Goal: Task Accomplishment & Management: Manage account settings

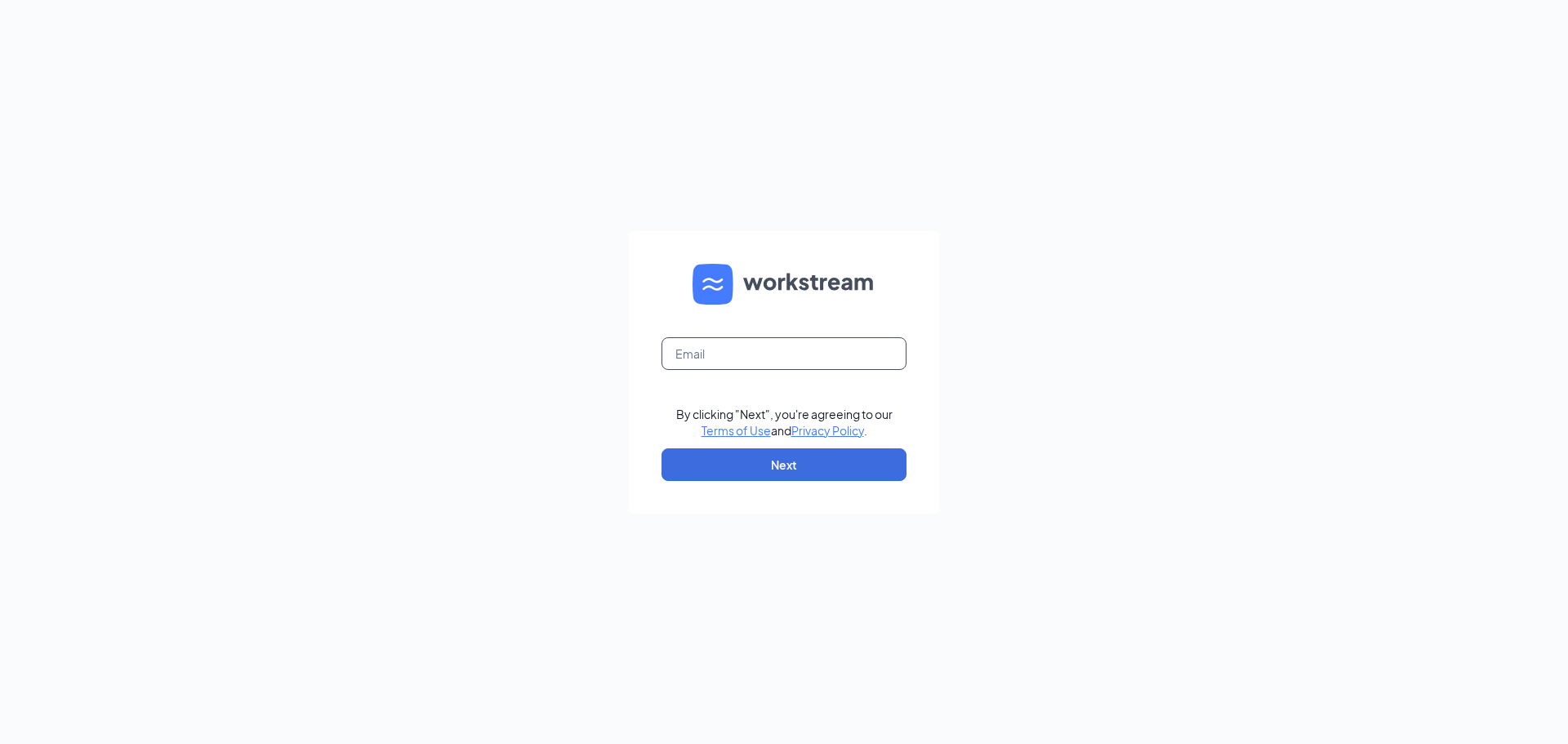
click at [814, 364] on input "text" at bounding box center [784, 354] width 245 height 33
type input "baileedubs123@gmail.com"
click at [868, 470] on button "Next" at bounding box center [784, 465] width 245 height 33
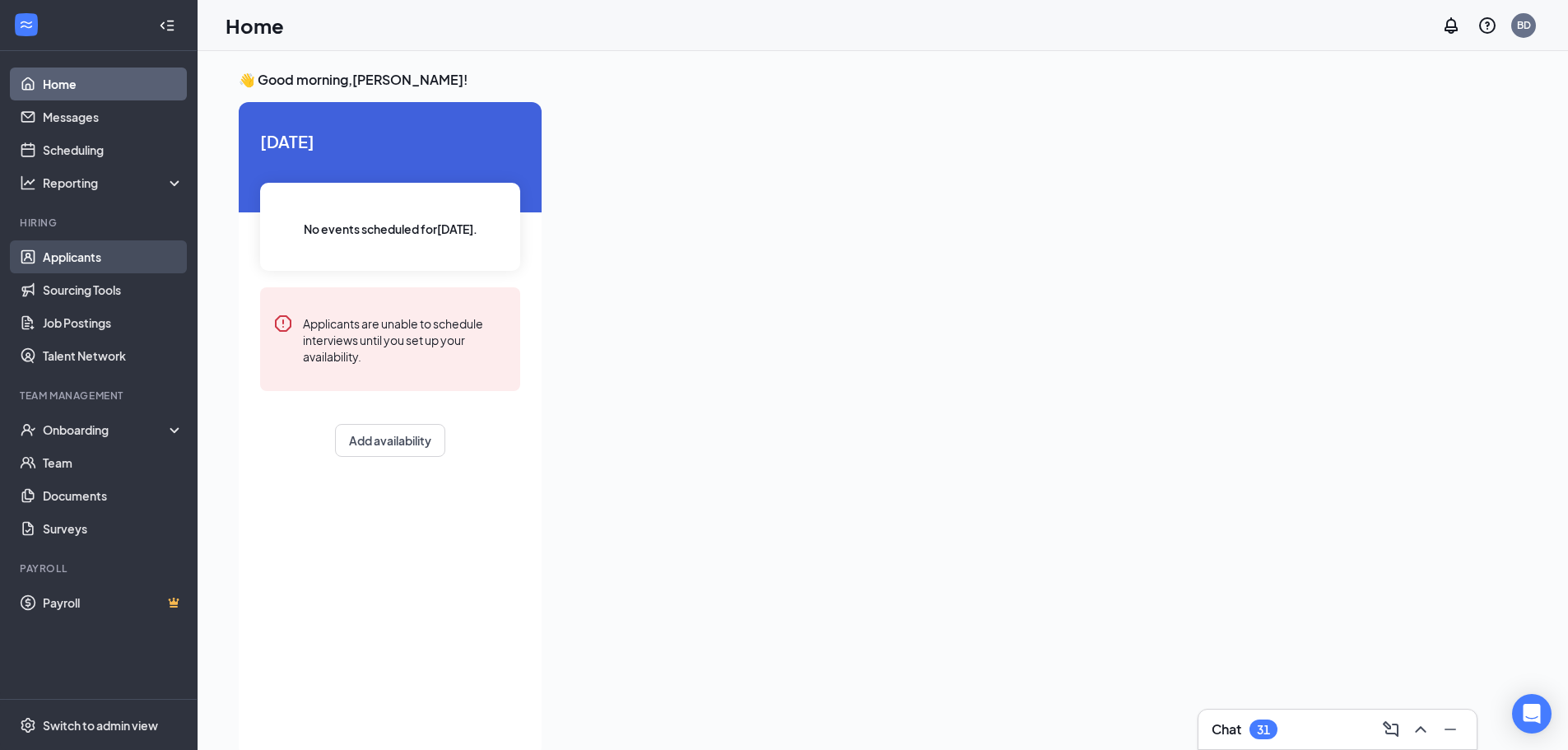
click at [97, 255] on link "Applicants" at bounding box center [113, 257] width 141 height 33
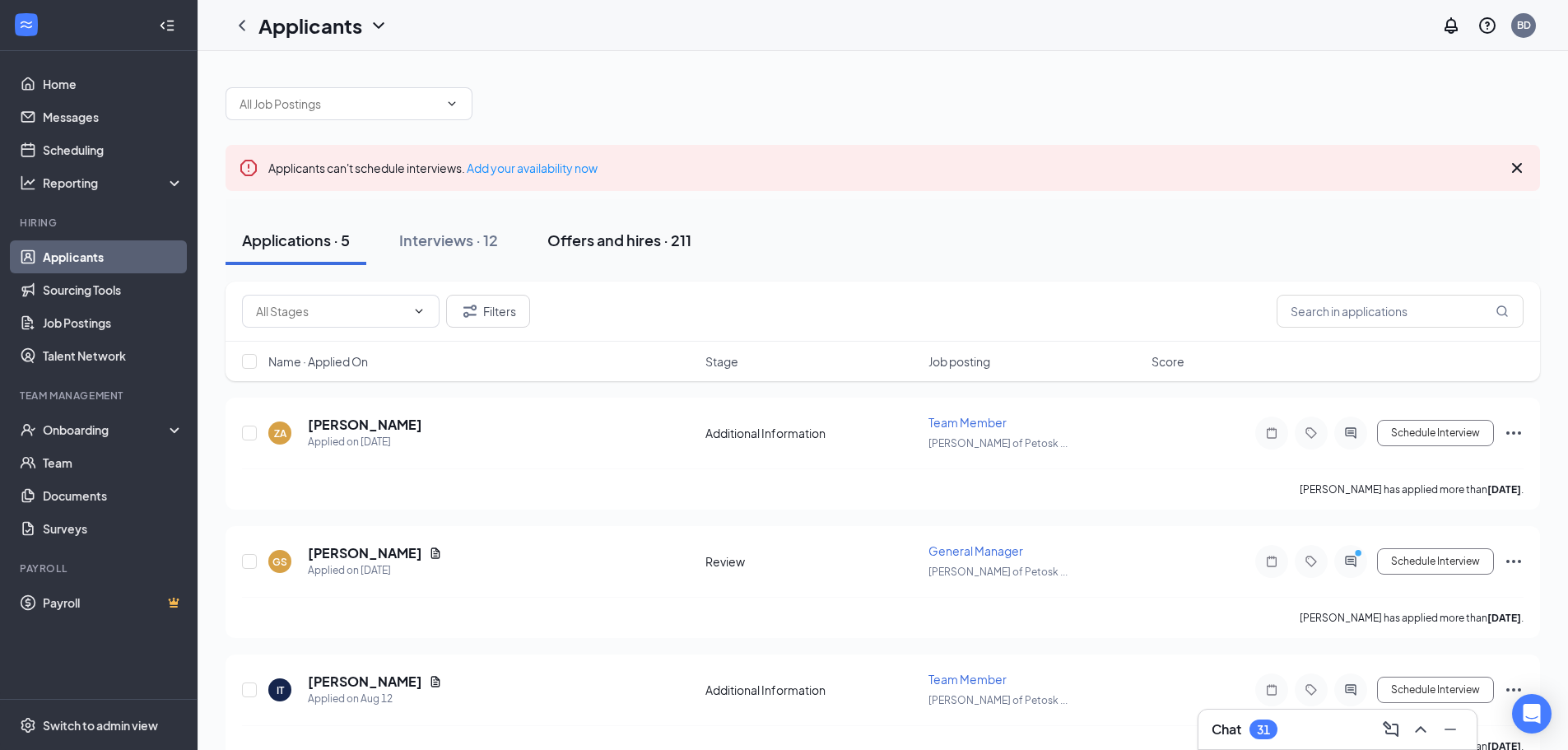
click at [588, 236] on div "Offers and hires · 211" at bounding box center [620, 239] width 144 height 20
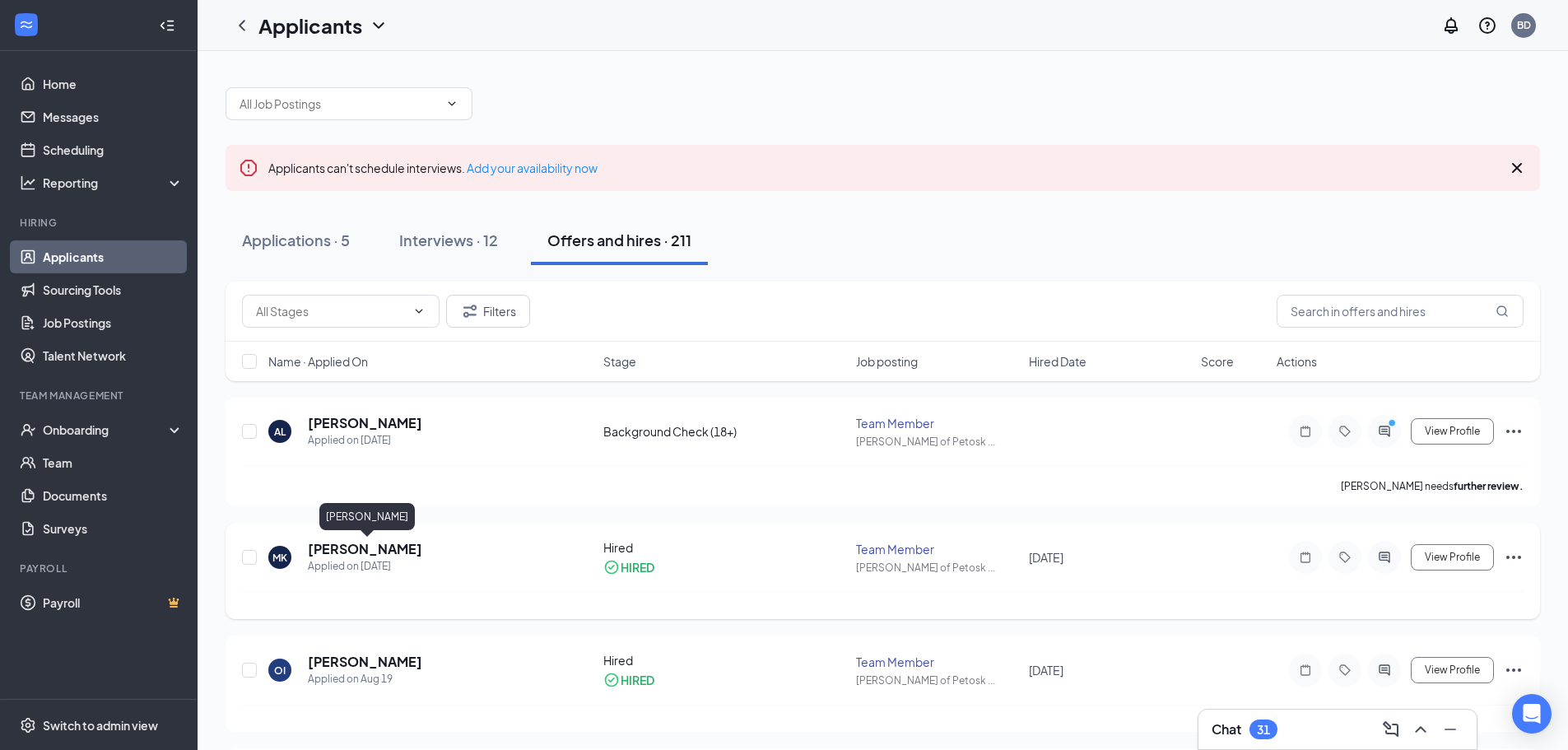
click at [400, 549] on h5 "[PERSON_NAME]" at bounding box center [366, 549] width 115 height 18
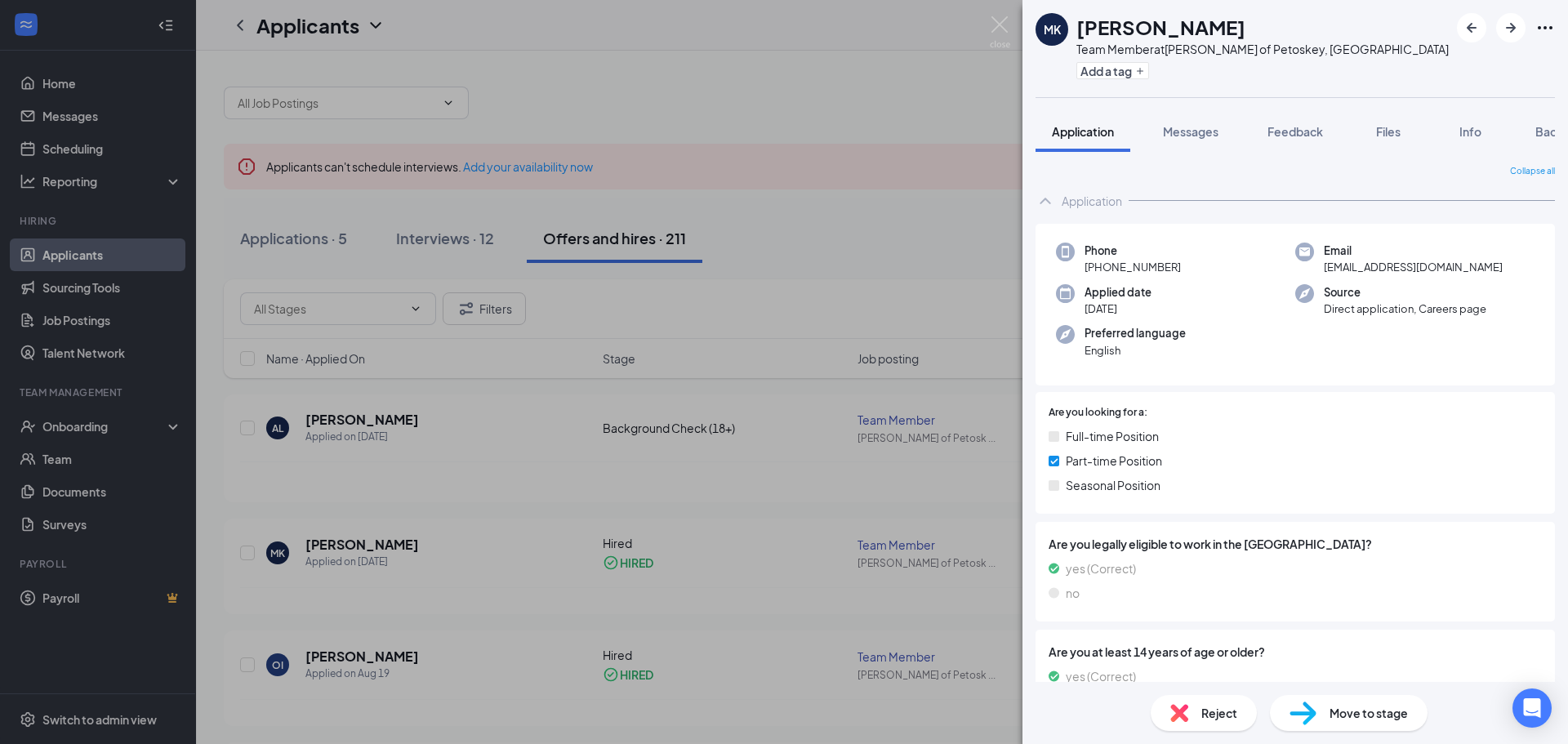
click at [571, 497] on div "MK Mehedi Hassan Khan Team Member at Culver's of Petoskey, MI Add a tag Applica…" at bounding box center [784, 372] width 1568 height 744
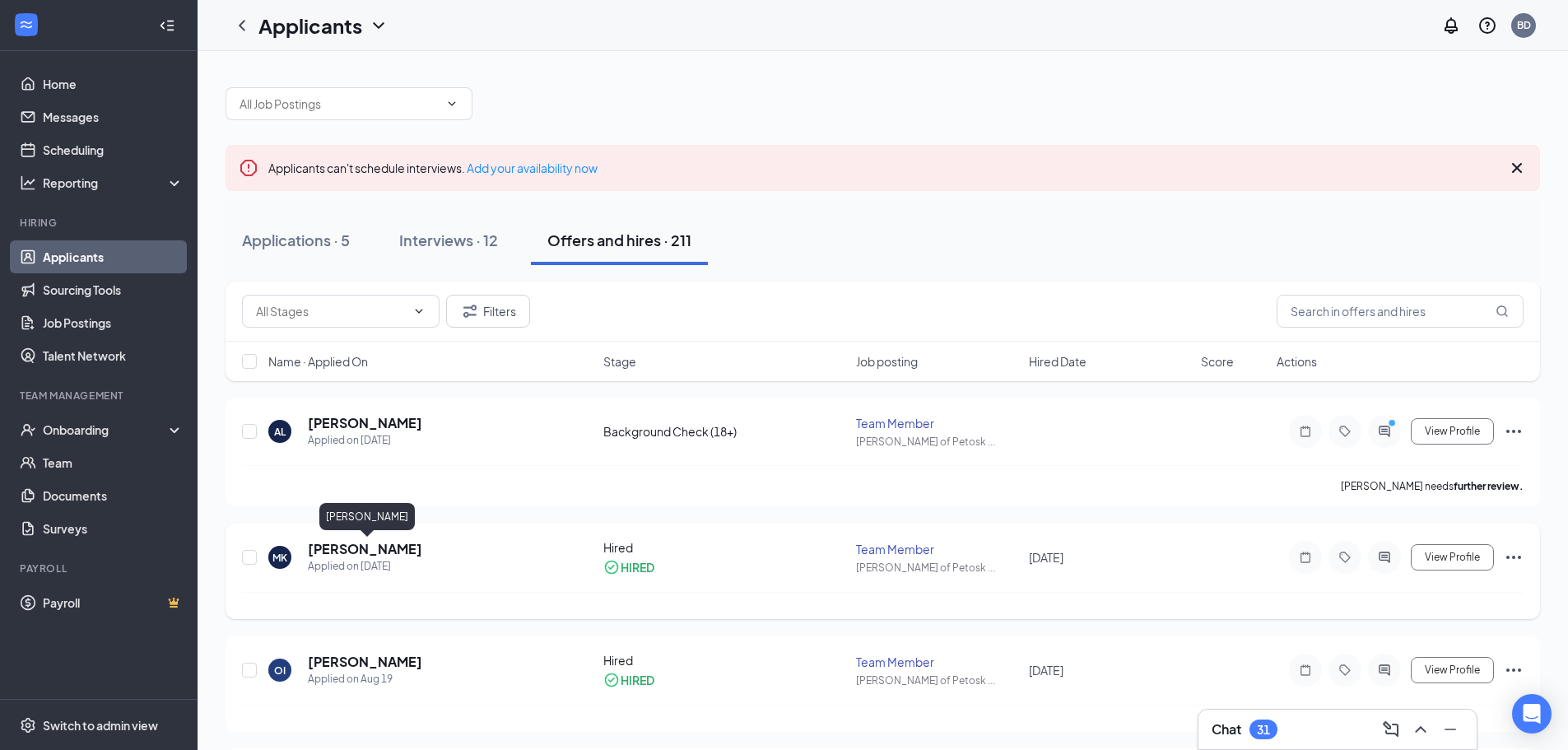
click at [335, 548] on h5 "[PERSON_NAME]" at bounding box center [366, 549] width 115 height 18
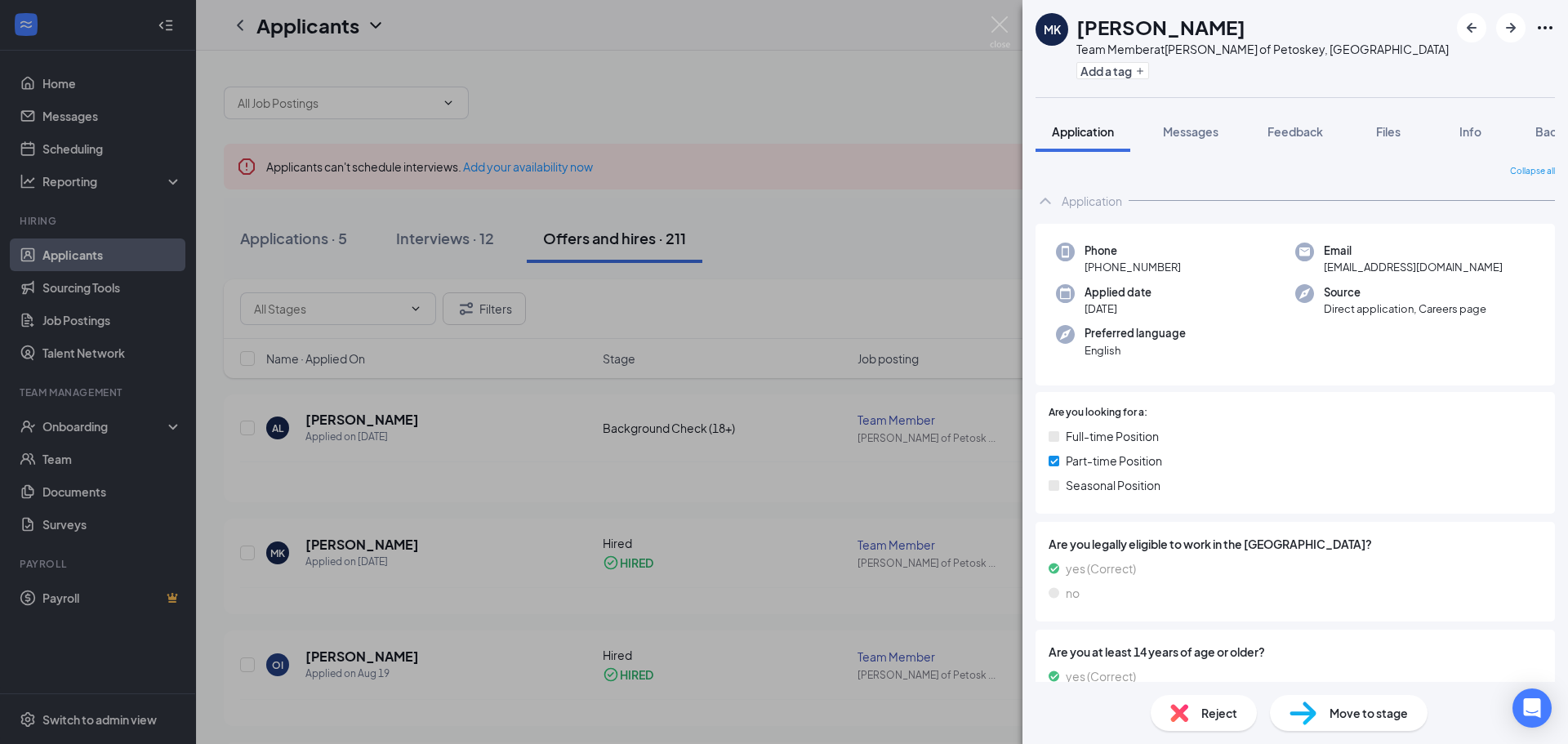
click at [348, 538] on div "MK Mehedi Hassan Khan Team Member at Culver's of Petoskey, MI Add a tag Applica…" at bounding box center [784, 372] width 1568 height 744
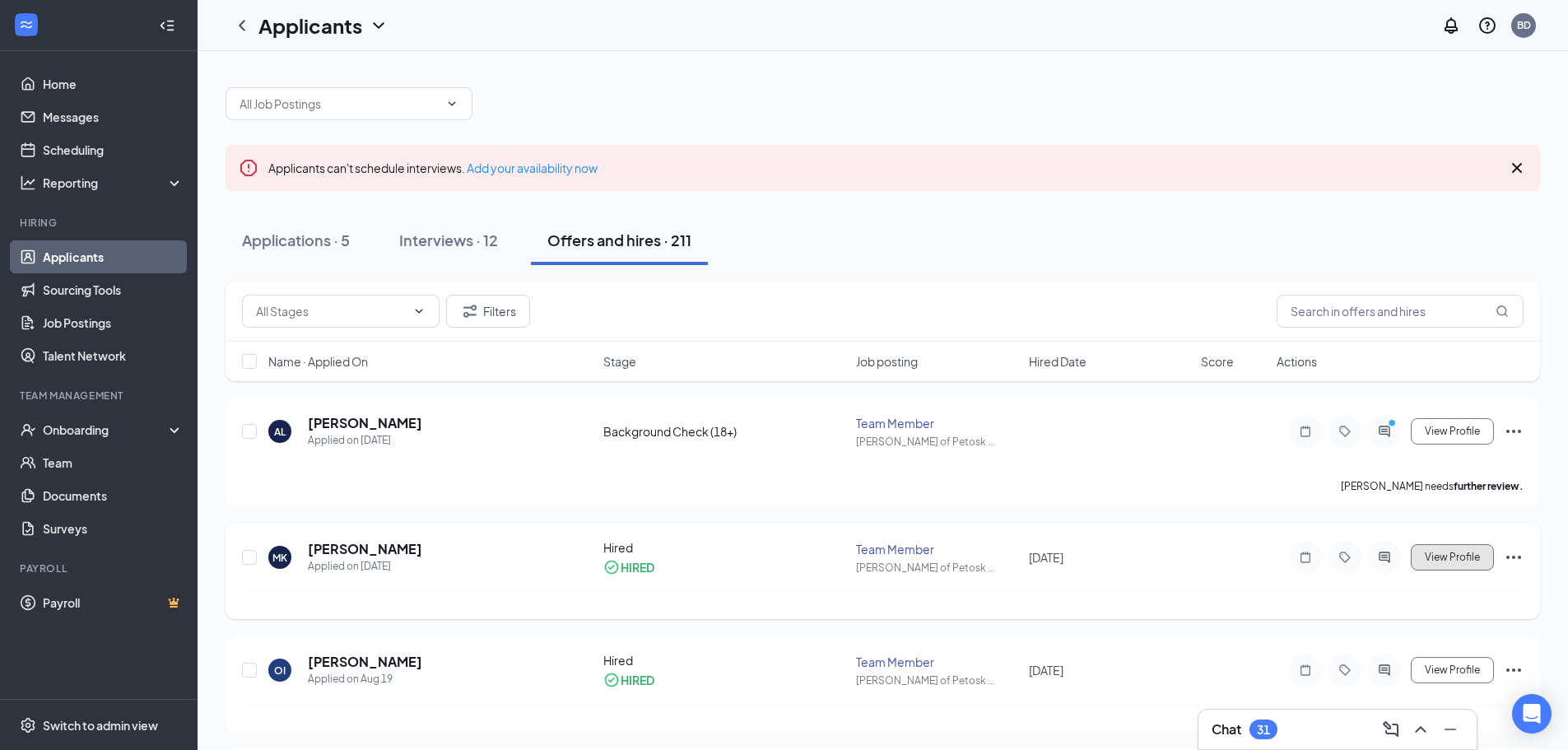
click at [1447, 559] on span "View Profile" at bounding box center [1452, 557] width 55 height 12
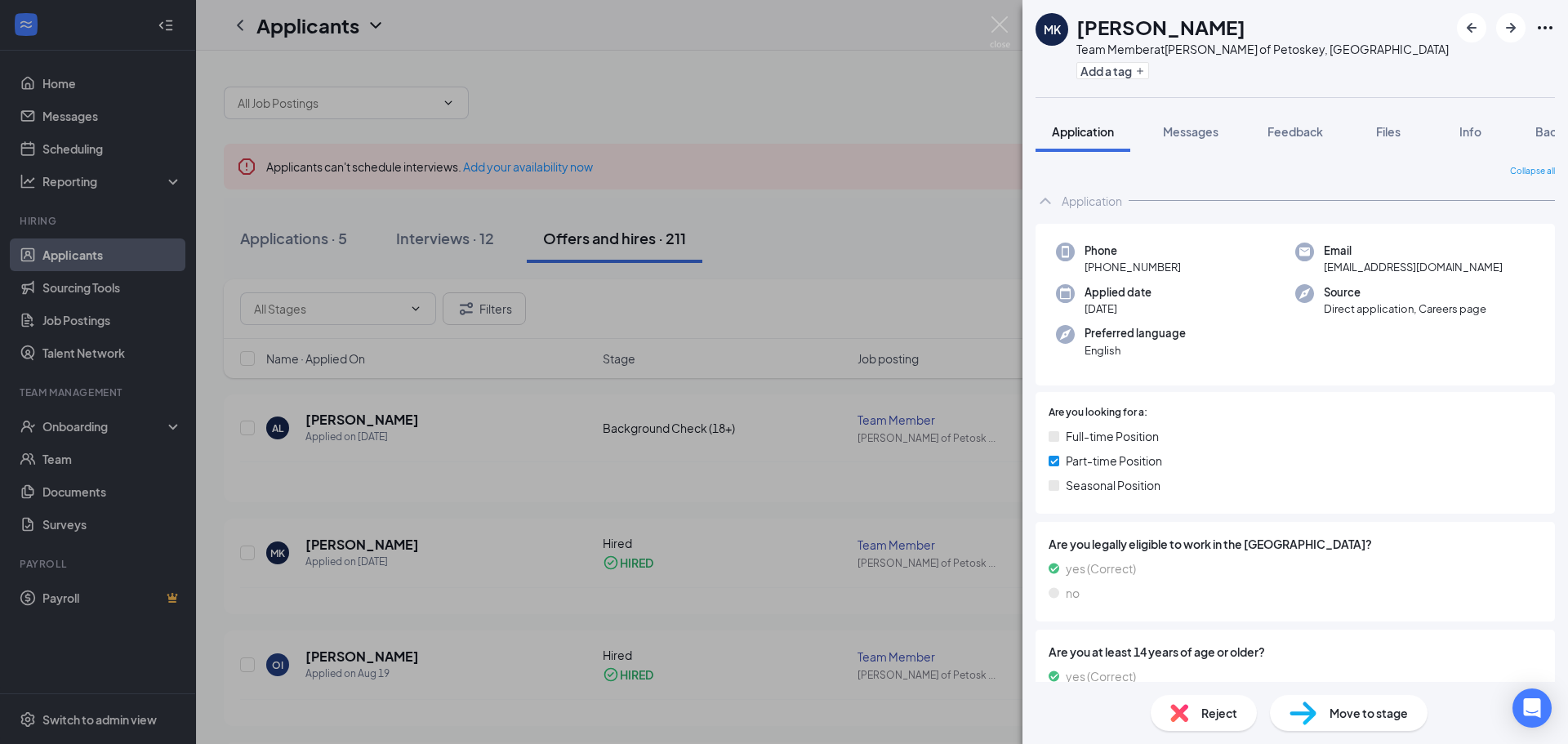
click at [847, 453] on div "MK Mehedi Hassan Khan Team Member at Culver's of Petoskey, MI Add a tag Applica…" at bounding box center [784, 372] width 1568 height 744
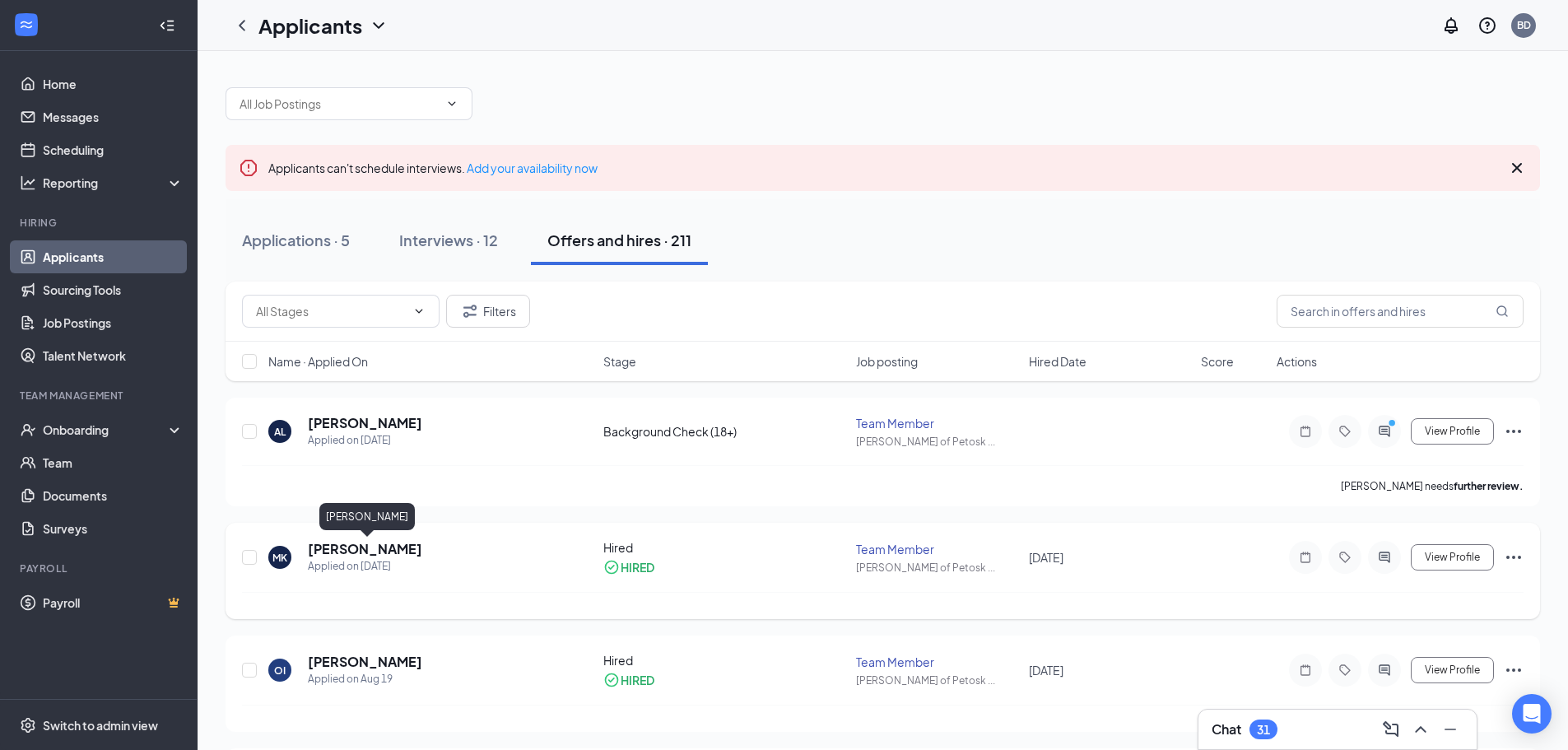
click at [374, 552] on h5 "Mehedi Hassan Khan" at bounding box center [366, 549] width 115 height 18
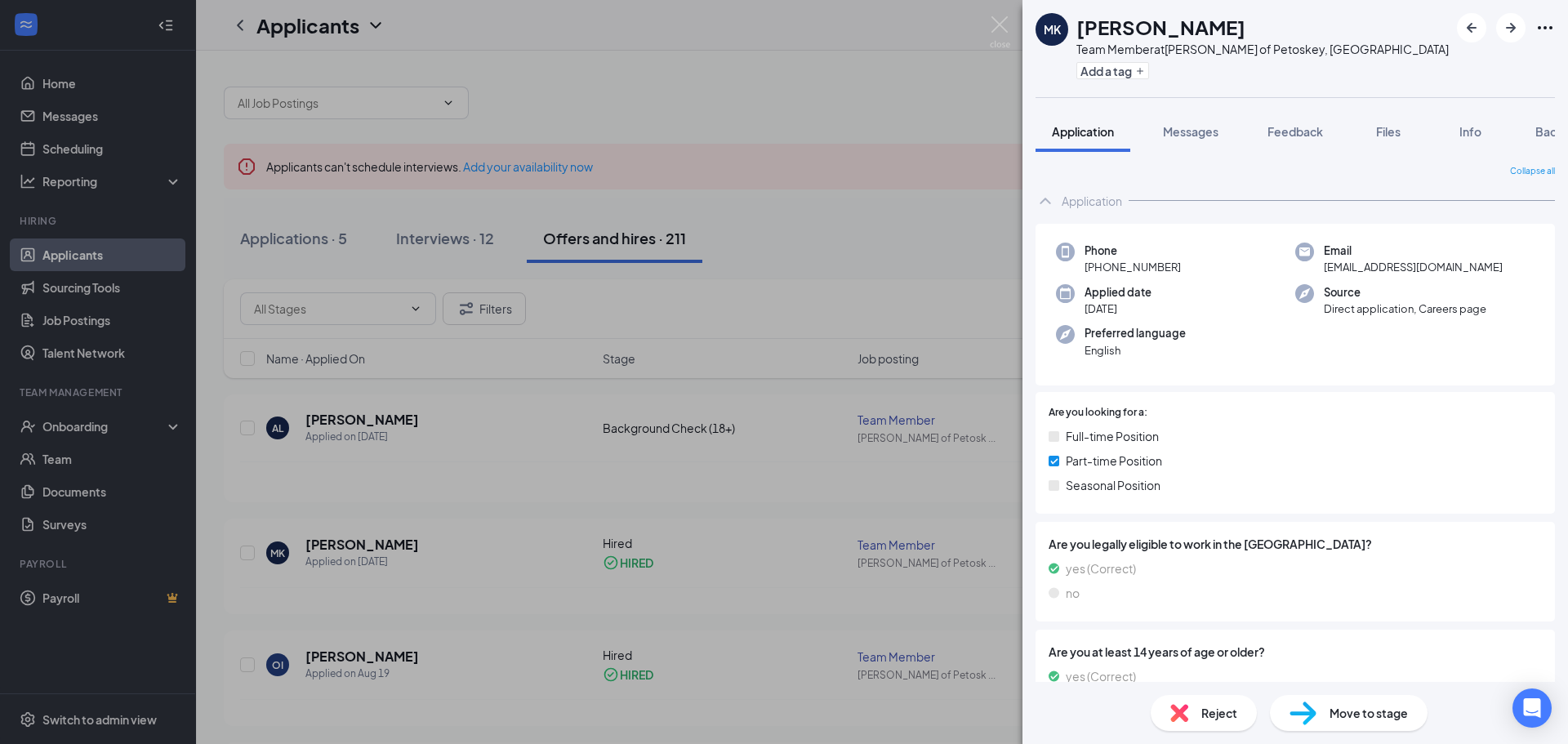
click at [378, 544] on div "MK Mehedi Hassan Khan Team Member at Culver's of Petoskey, MI Add a tag Applica…" at bounding box center [784, 372] width 1568 height 744
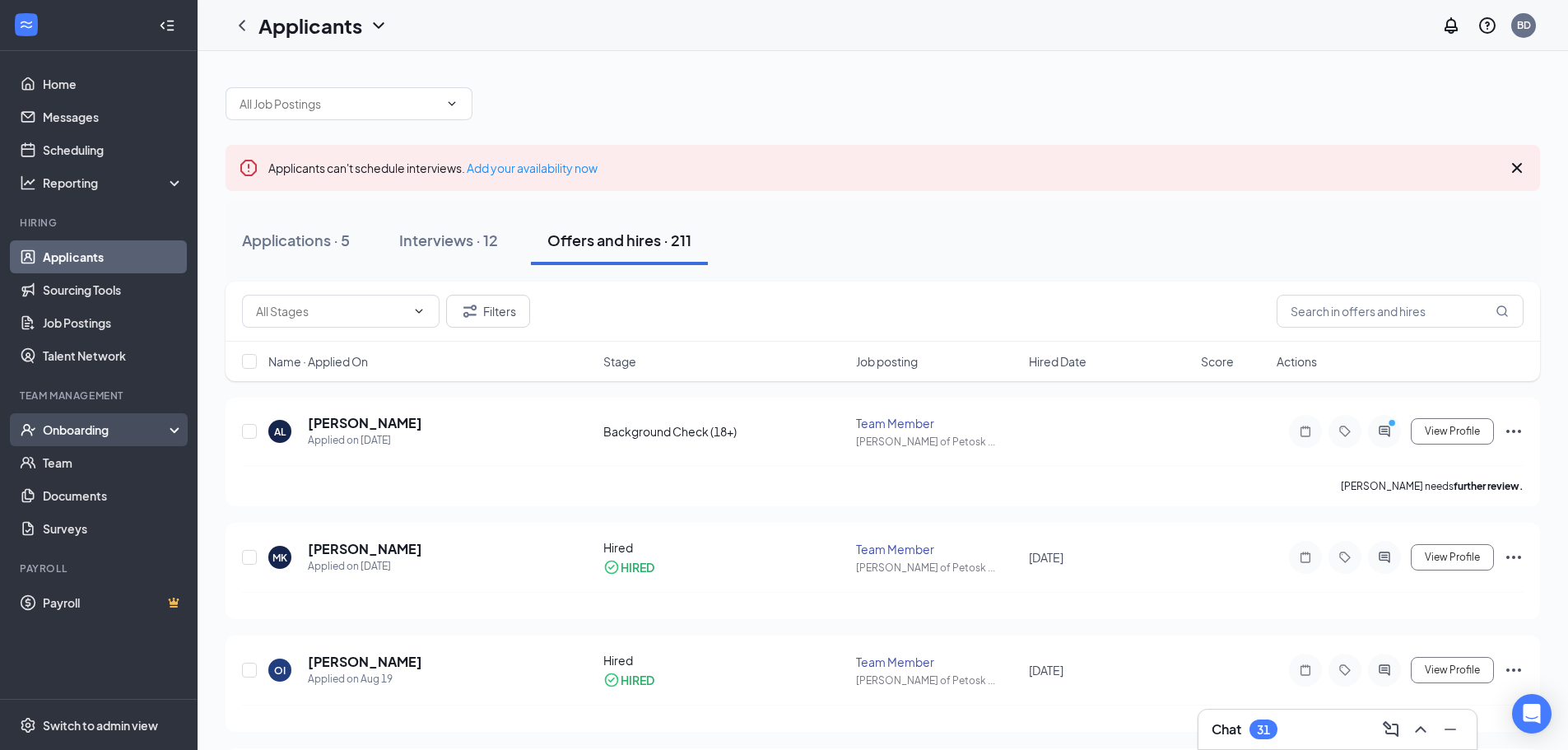
click at [89, 428] on div "Onboarding" at bounding box center [106, 429] width 126 height 17
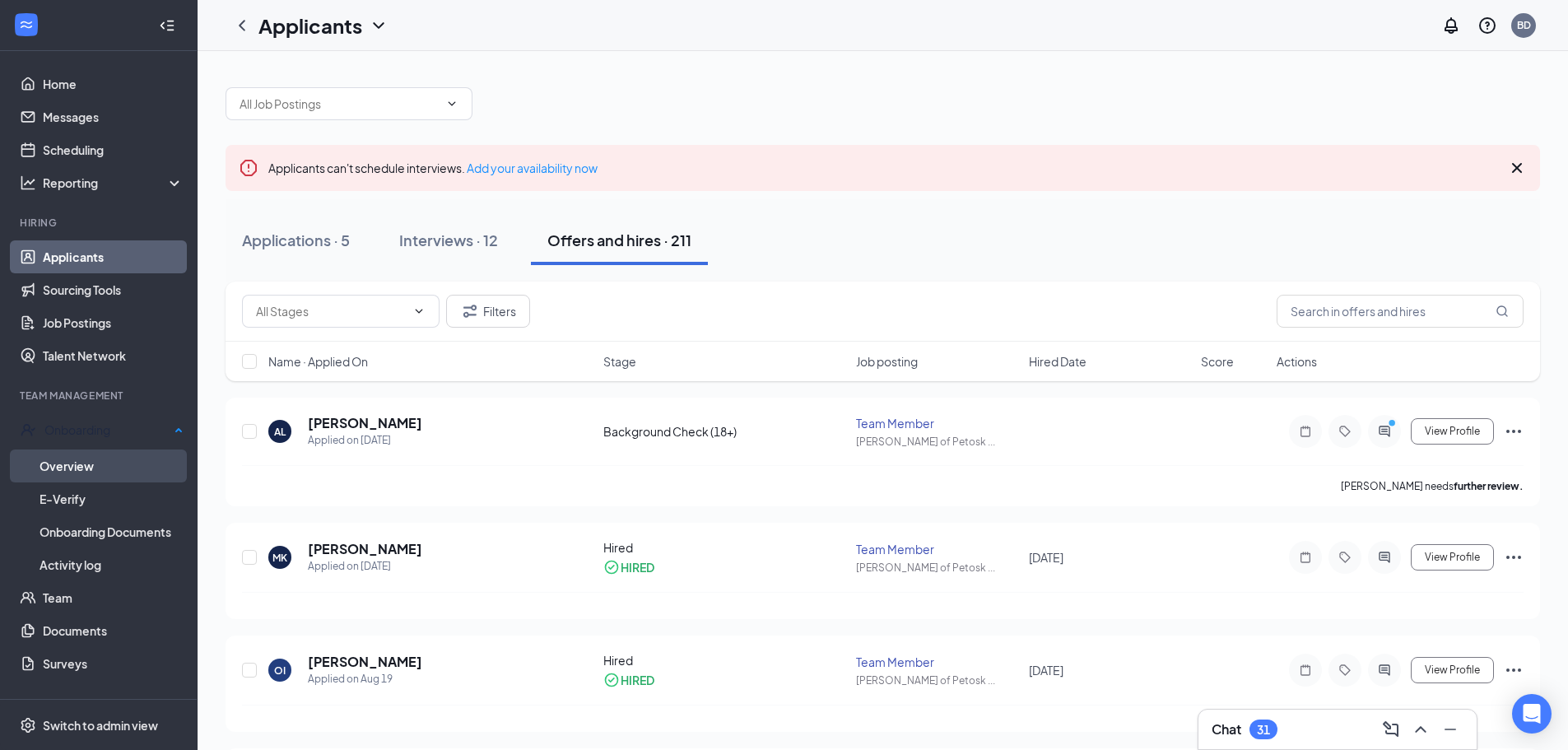
click at [89, 459] on link "Overview" at bounding box center [112, 466] width 144 height 33
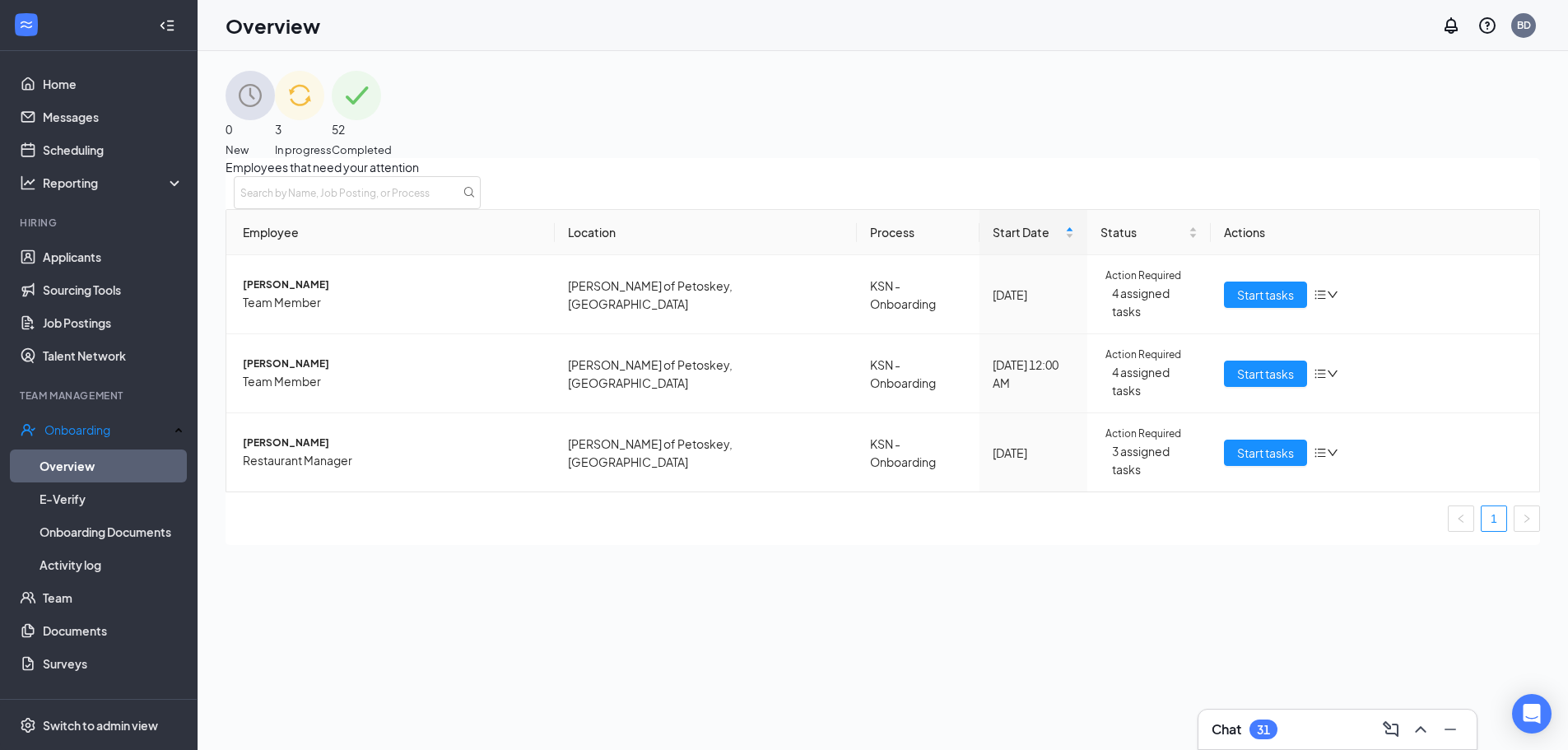
click at [324, 116] on img at bounding box center [300, 95] width 50 height 50
click at [1240, 365] on span "Start tasks" at bounding box center [1265, 374] width 56 height 18
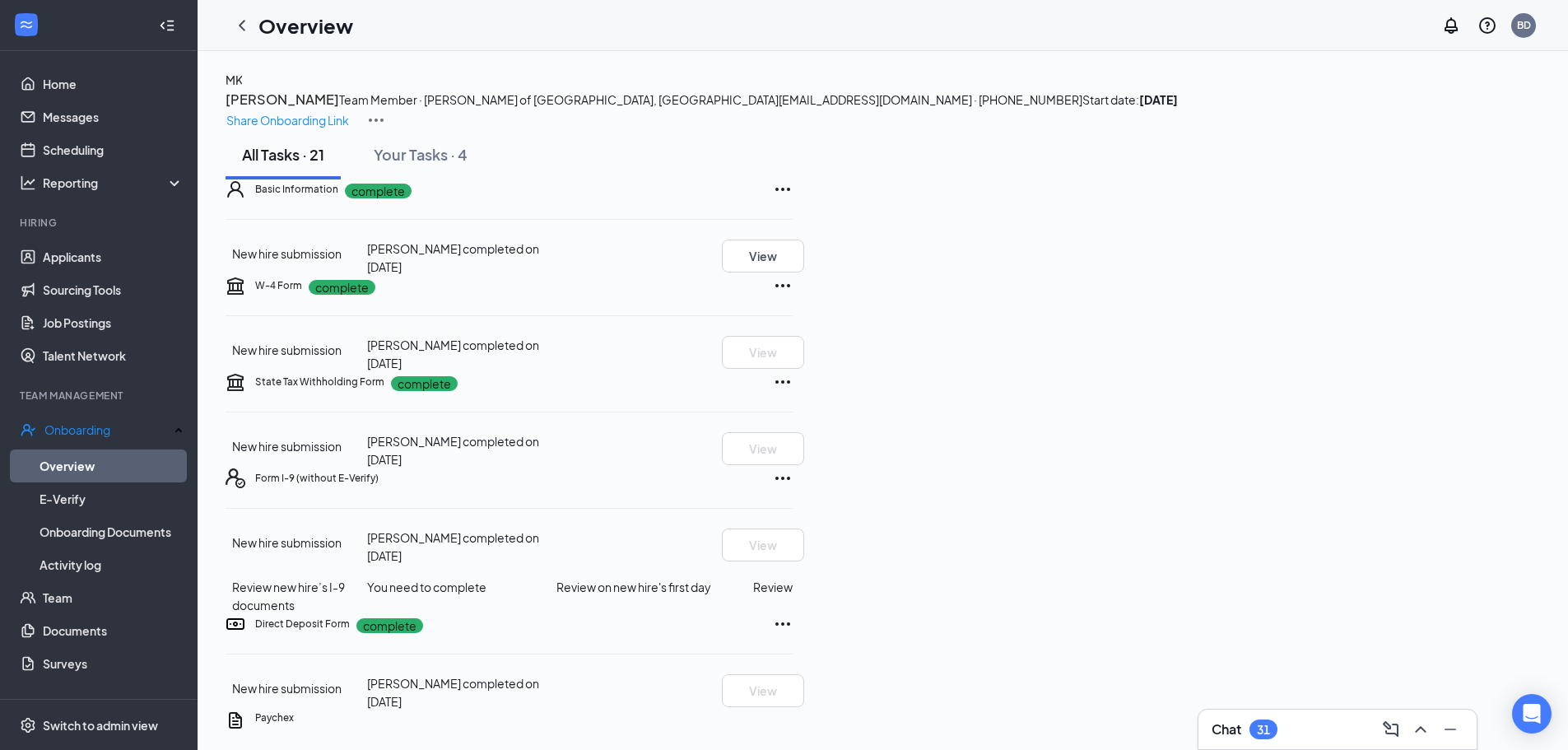
click at [334, 276] on div "Basic Information complete New hire submission Mehedi Hassan Khan completed on …" at bounding box center [509, 227] width 567 height 96
click at [363, 276] on div "Basic Information complete New hire submission Mehedi Hassan Khan completed on …" at bounding box center [509, 227] width 567 height 96
click at [301, 276] on div "Basic Information complete New hire submission Mehedi Hassan Khan completed on …" at bounding box center [509, 227] width 567 height 96
click at [379, 276] on div "Basic Information complete New hire submission Mehedi Hassan Khan completed on …" at bounding box center [509, 227] width 567 height 96
drag, startPoint x: 276, startPoint y: 20, endPoint x: 277, endPoint y: 29, distance: 9.1
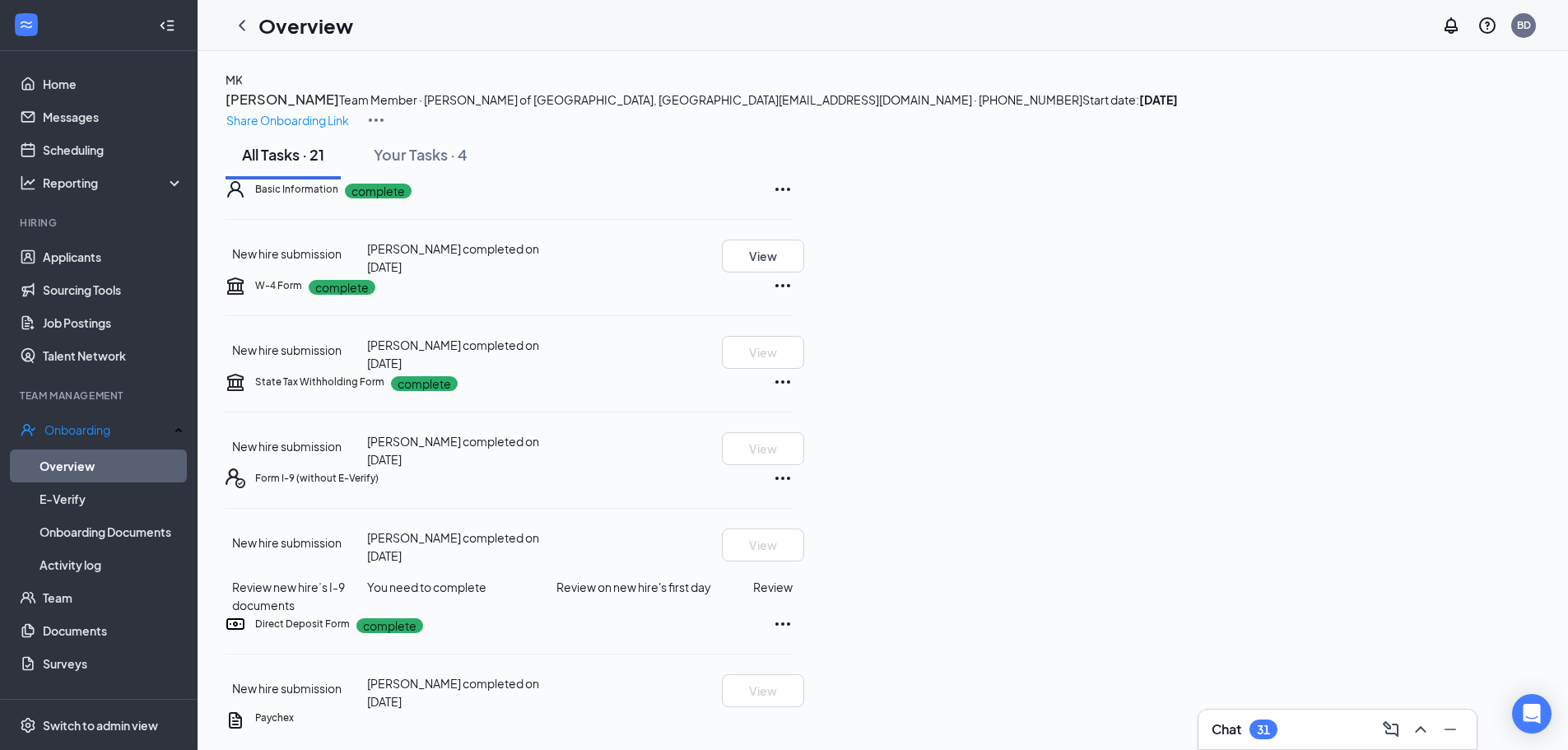
click at [276, 22] on h1 "Overview" at bounding box center [305, 25] width 94 height 28
click at [242, 27] on icon "ChevronLeft" at bounding box center [241, 24] width 7 height 11
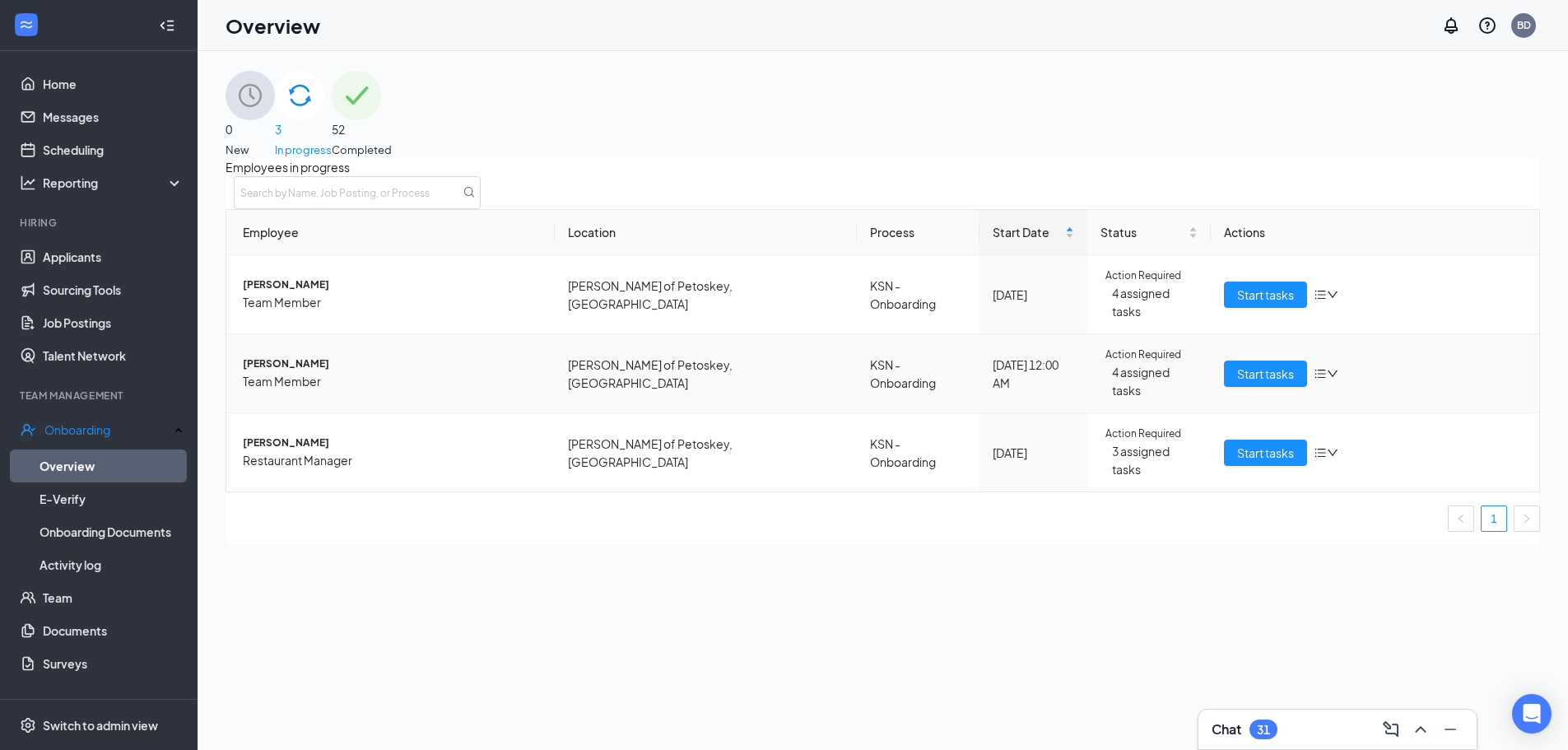
click at [285, 362] on span "Mehedi Hassan Khan" at bounding box center [392, 364] width 299 height 16
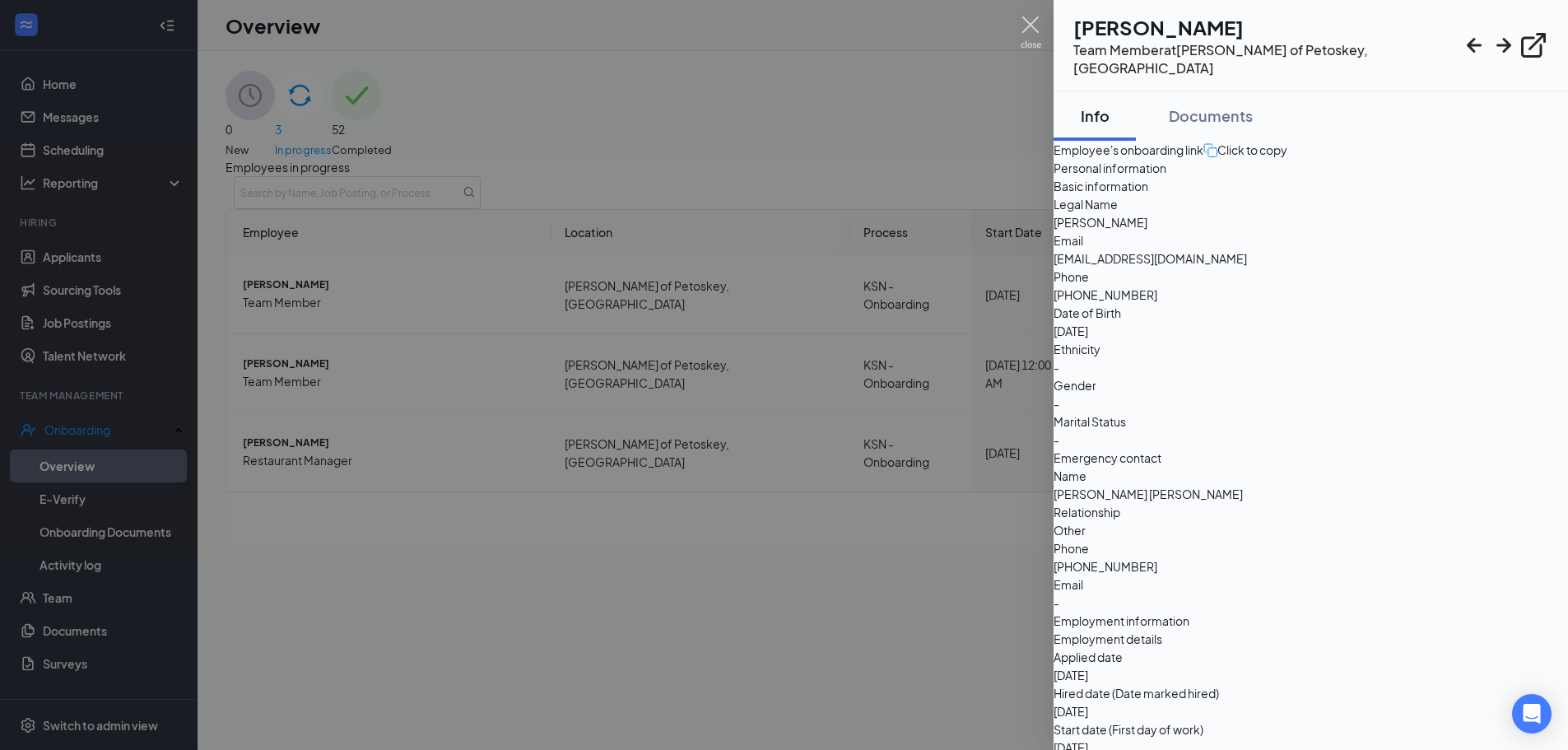
click at [1029, 32] on img at bounding box center [1030, 32] width 20 height 32
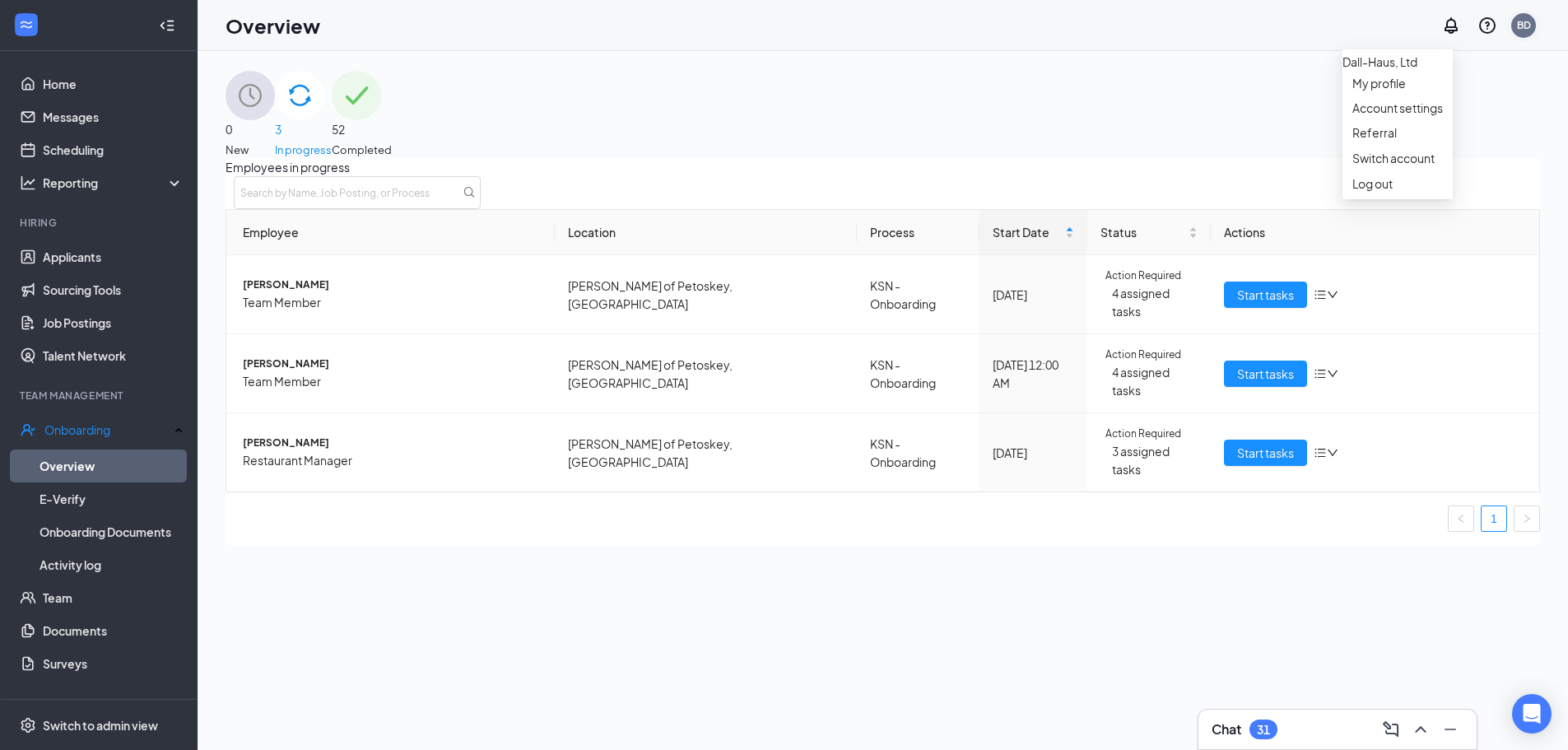
click at [1517, 28] on div "BD" at bounding box center [1524, 25] width 14 height 14
click at [1425, 192] on div "Log out" at bounding box center [1397, 183] width 90 height 17
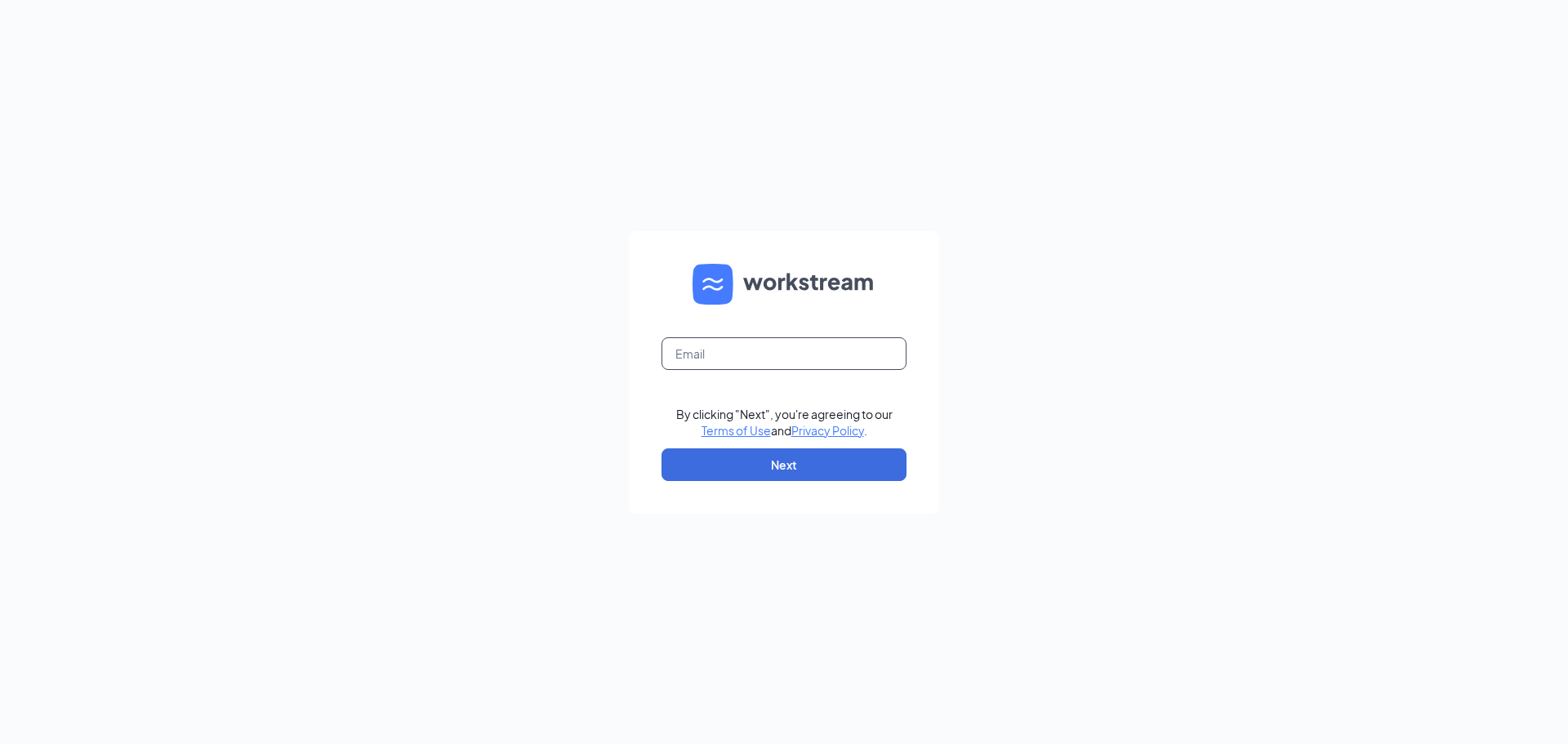
click at [842, 355] on input "text" at bounding box center [784, 354] width 245 height 33
type input "[EMAIL_ADDRESS][DOMAIN_NAME]"
click at [856, 463] on button "Next" at bounding box center [784, 465] width 245 height 33
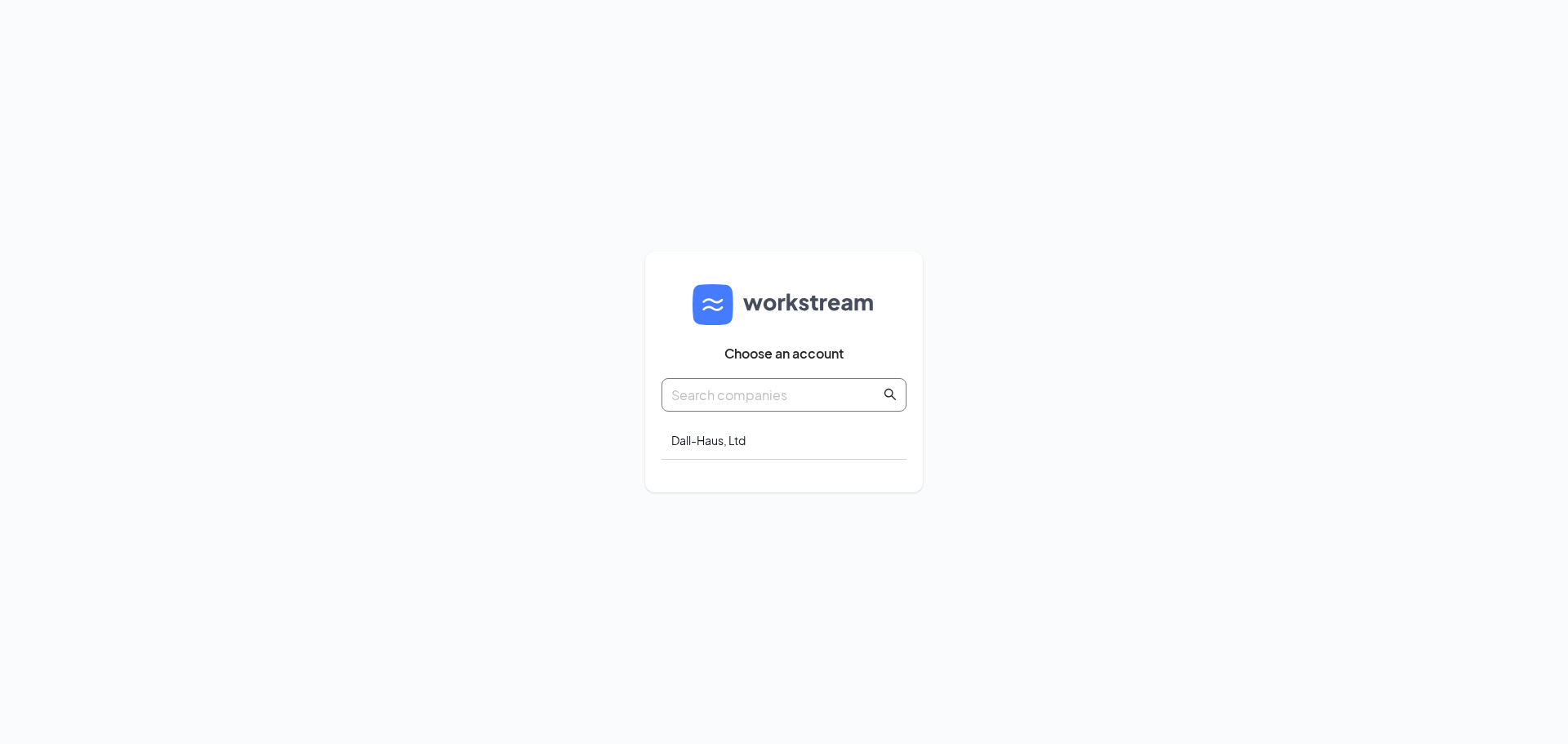
click at [793, 391] on input "text" at bounding box center [776, 395] width 209 height 20
click at [752, 441] on div "Dall-Haus, Ltd" at bounding box center [784, 441] width 245 height 39
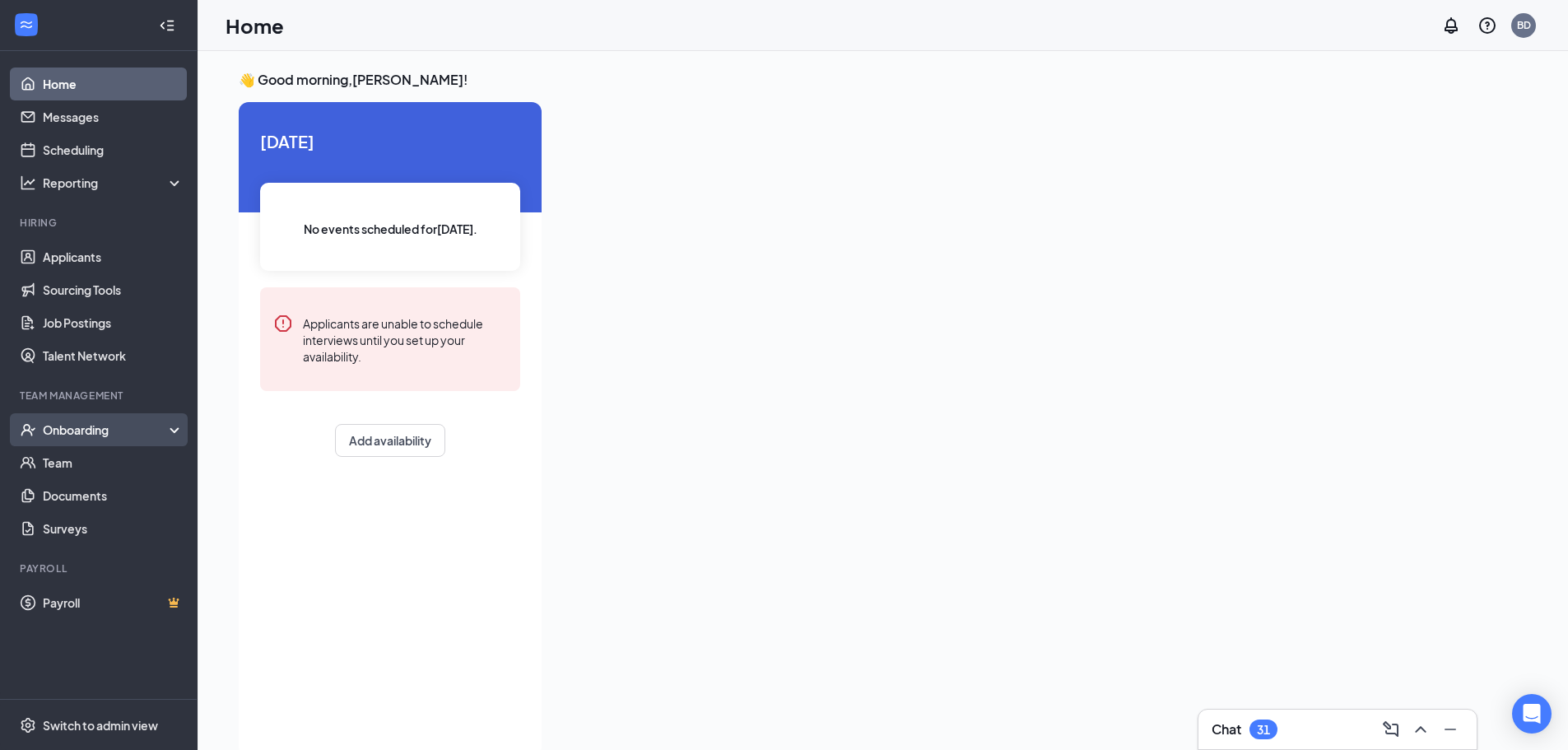
click at [85, 429] on div "Onboarding" at bounding box center [106, 429] width 126 height 17
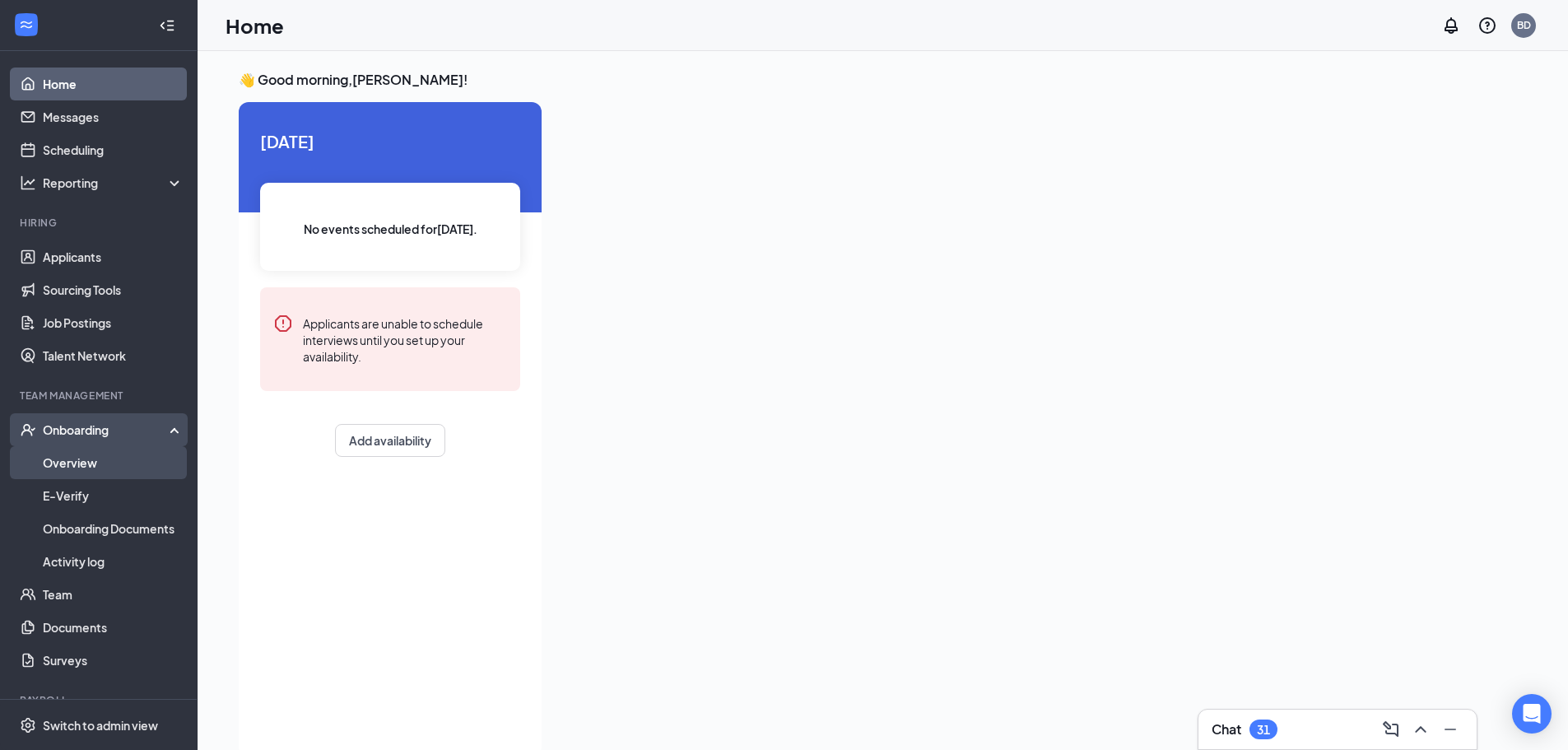
click at [87, 458] on link "Overview" at bounding box center [113, 463] width 141 height 33
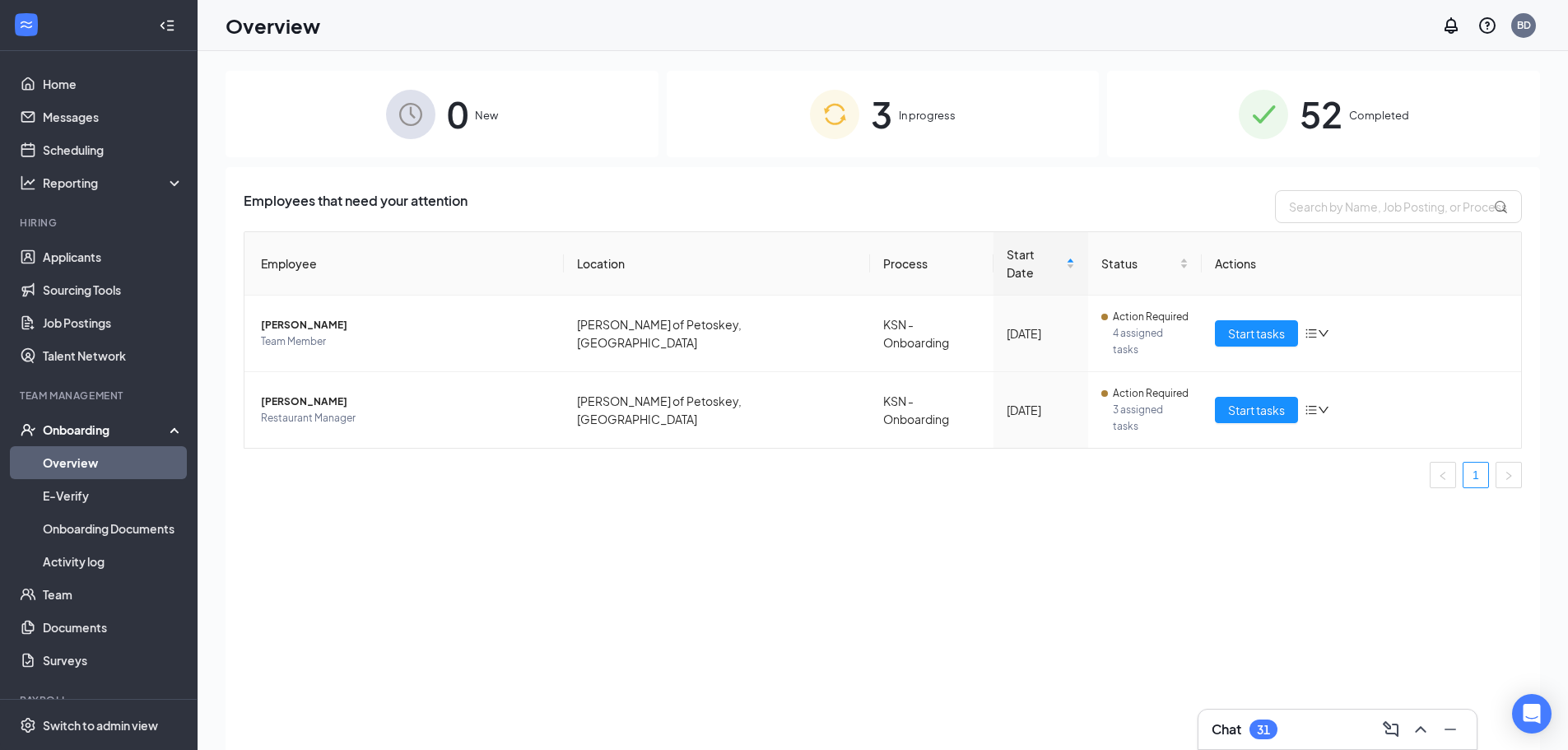
click at [889, 104] on span "3" at bounding box center [881, 114] width 21 height 56
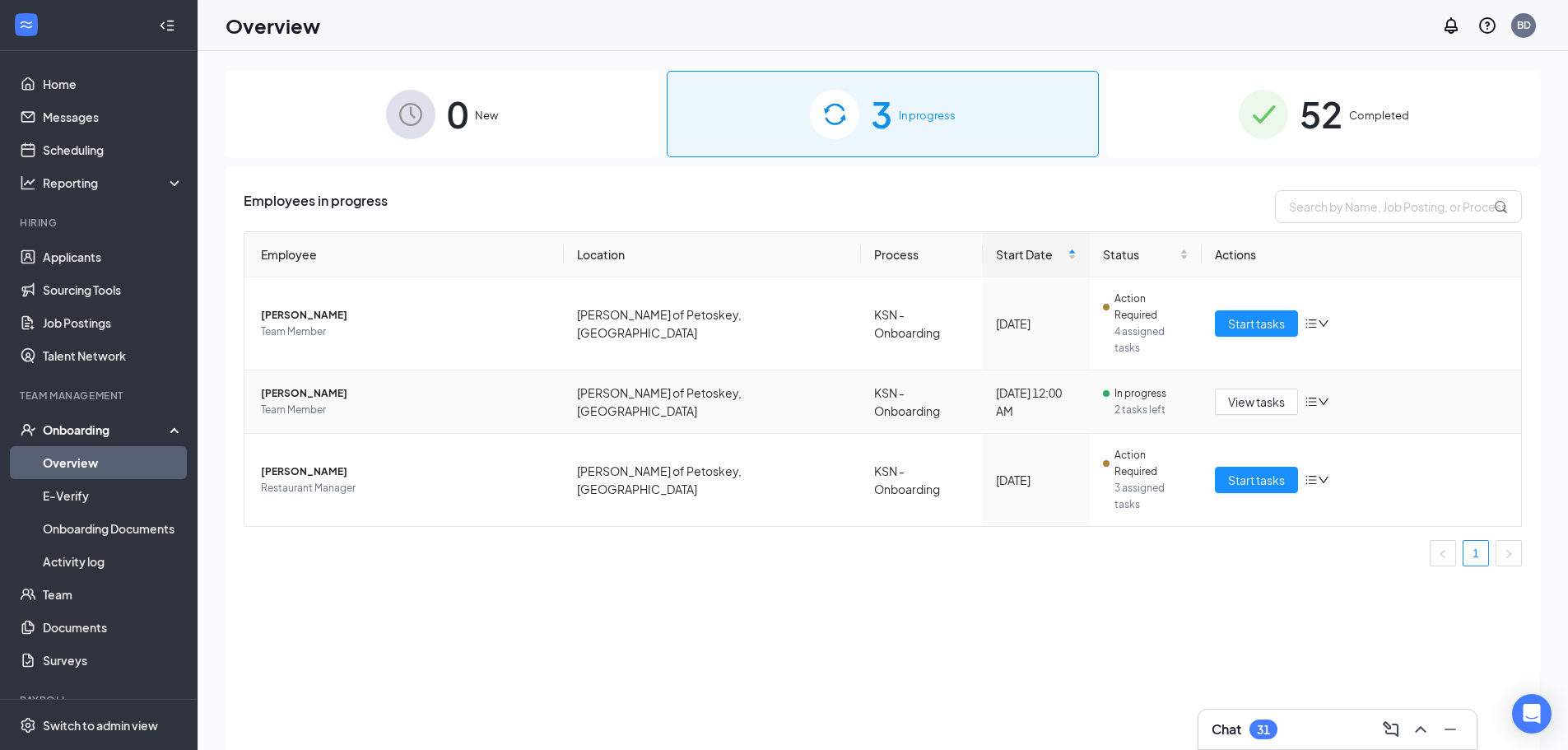
click at [1120, 402] on span "2 tasks left" at bounding box center [1152, 410] width 74 height 17
click at [304, 385] on span "[PERSON_NAME]" at bounding box center [406, 393] width 290 height 17
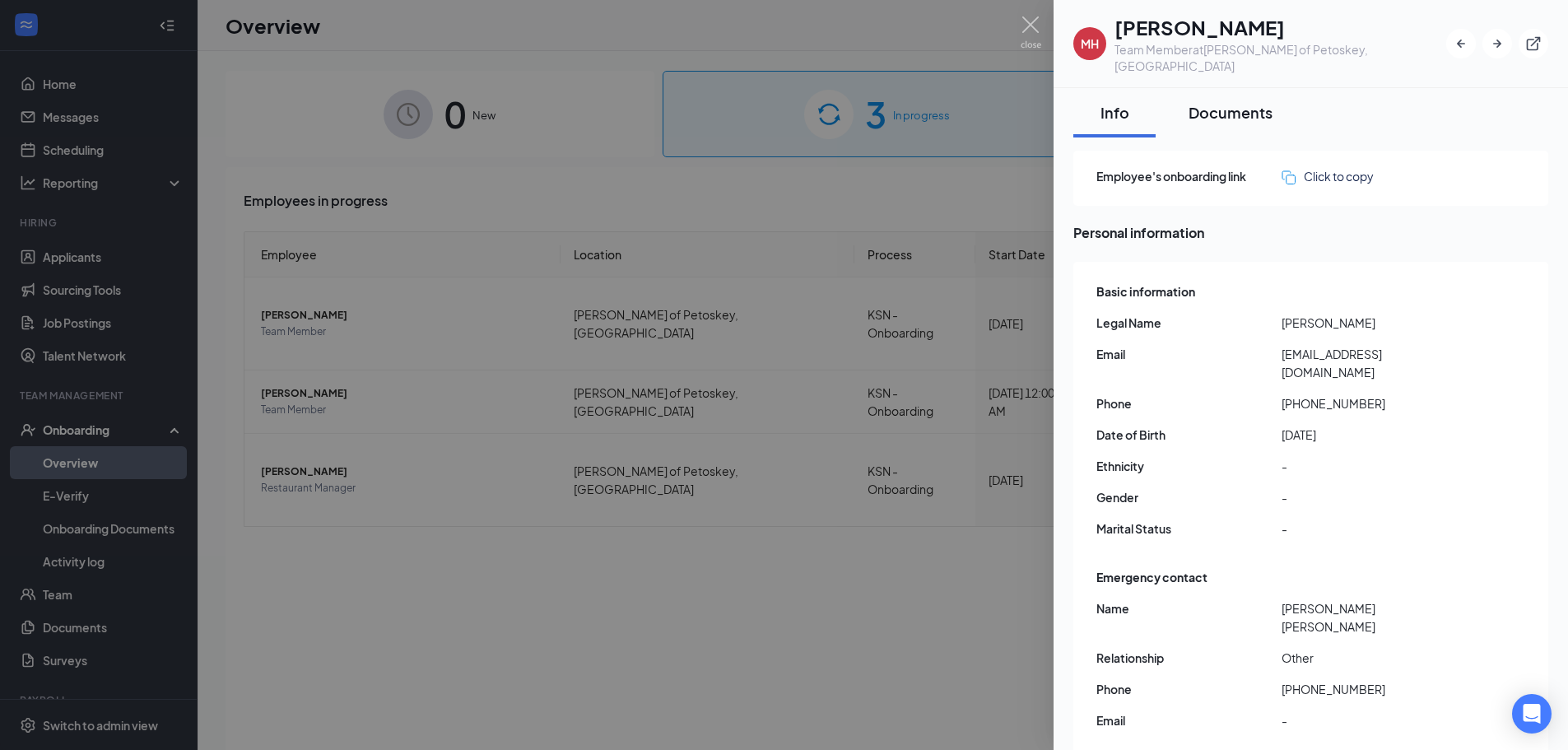
click at [1216, 102] on div "Documents" at bounding box center [1230, 112] width 84 height 20
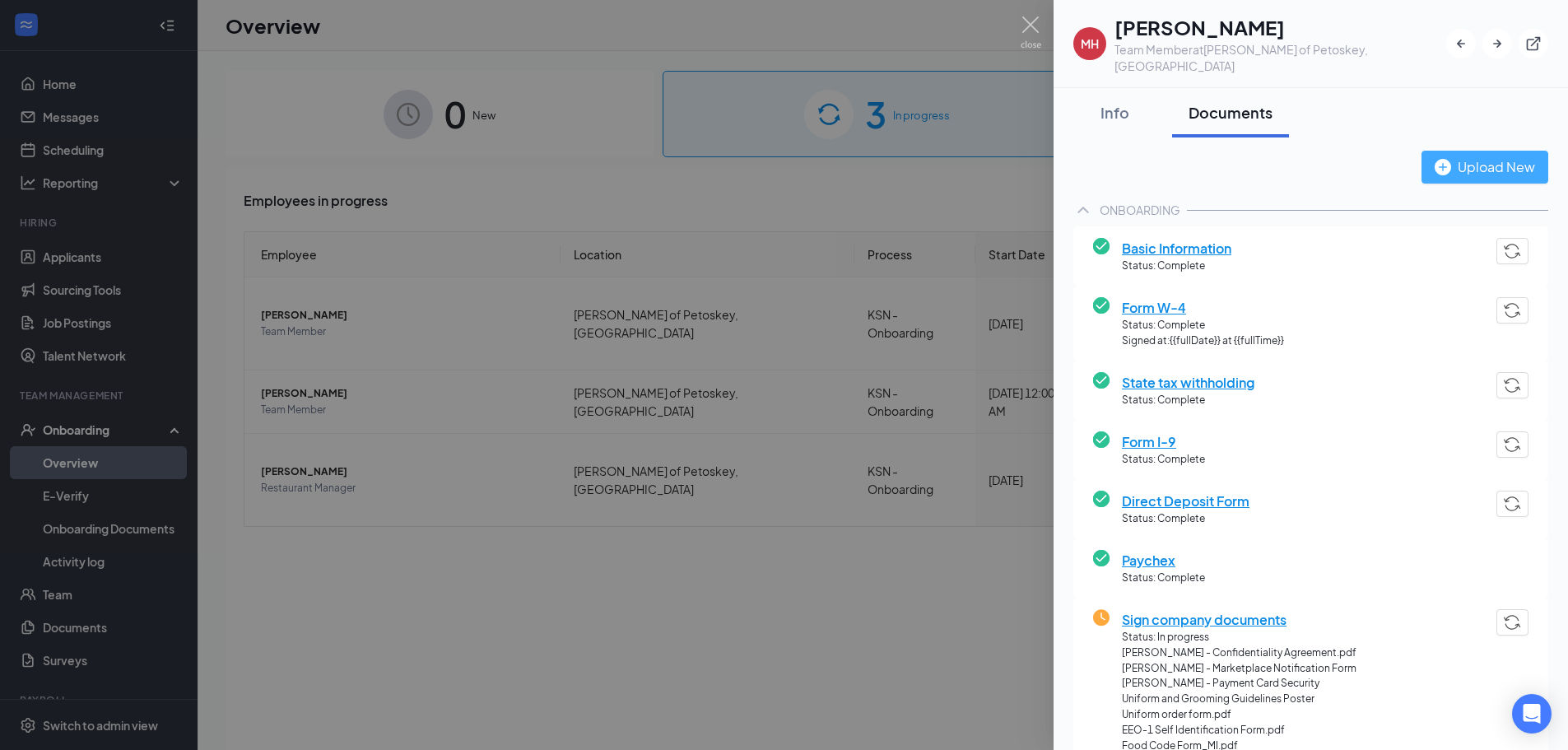
click at [1489, 157] on div "Upload New" at bounding box center [1484, 166] width 100 height 20
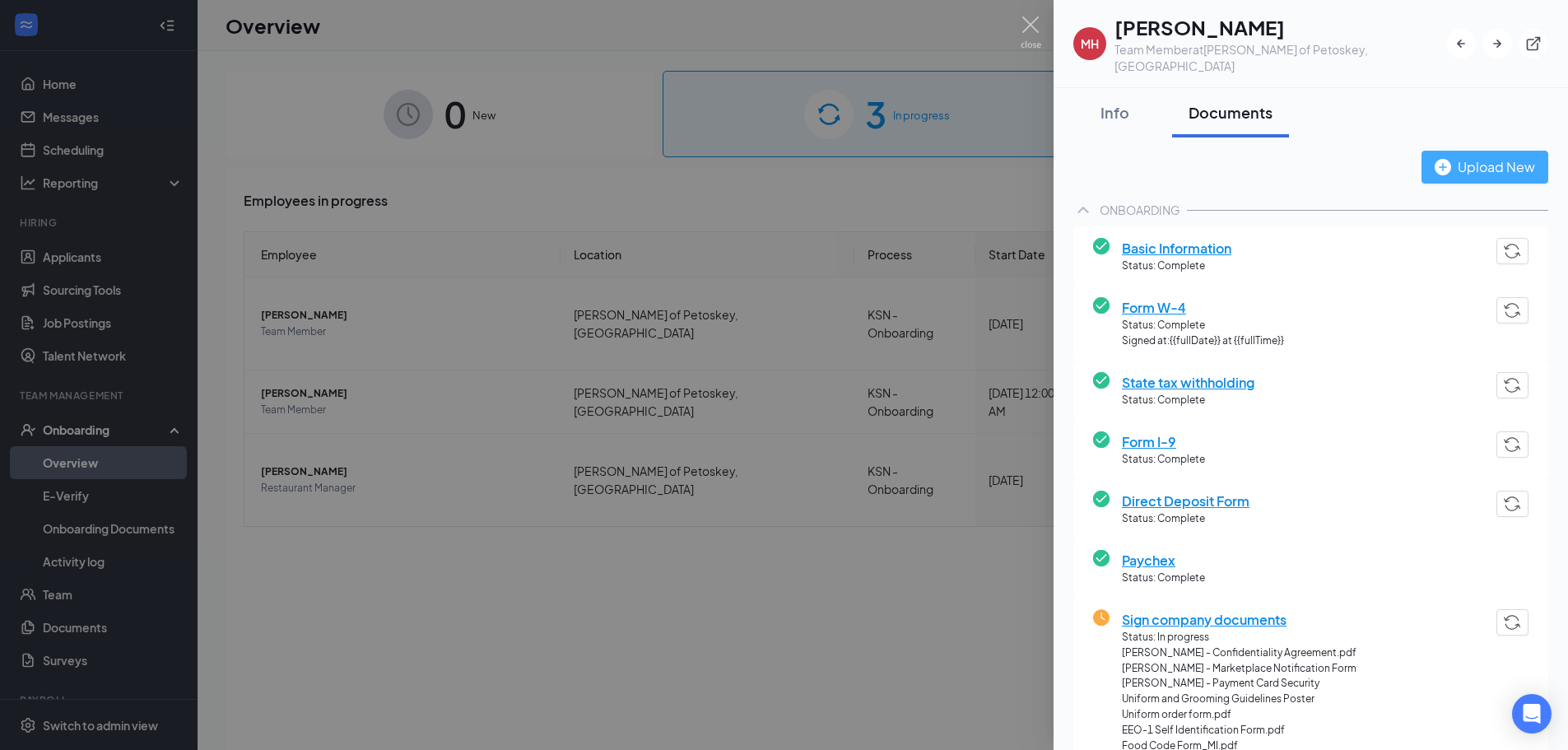
click at [1452, 157] on div "Upload New" at bounding box center [1484, 166] width 100 height 20
click at [938, 454] on div at bounding box center [784, 375] width 1568 height 750
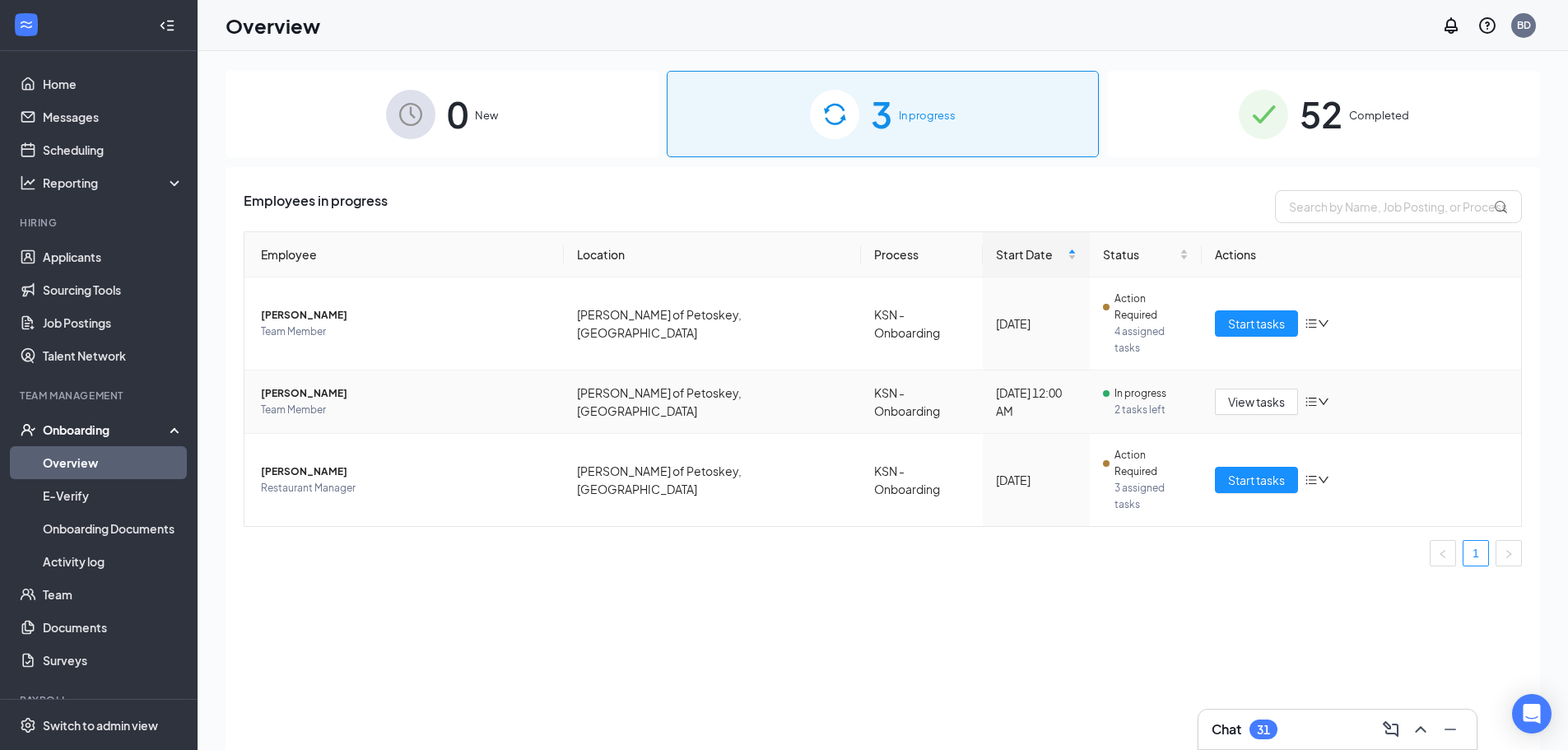
click at [337, 385] on span "[PERSON_NAME]" at bounding box center [406, 393] width 290 height 17
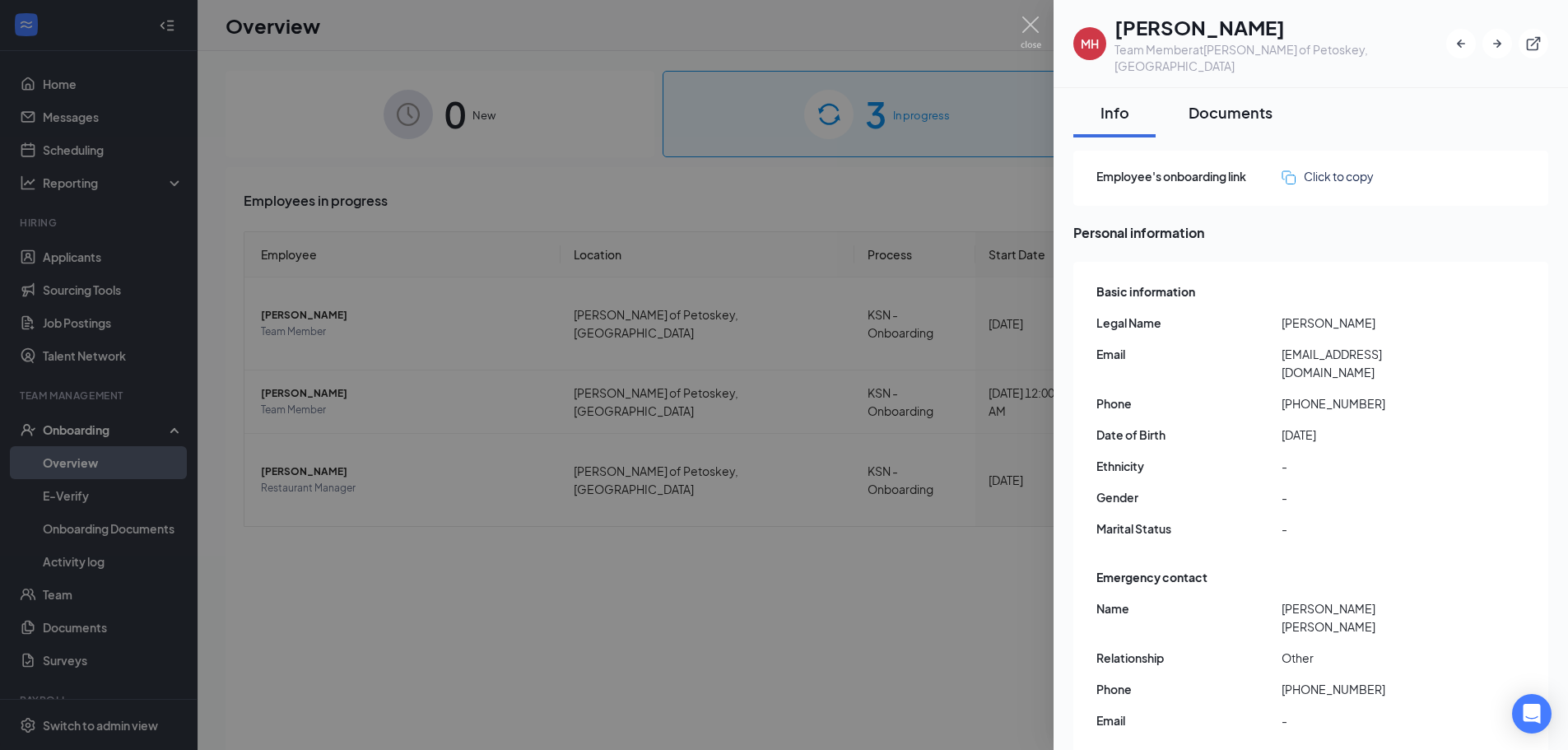
click at [1238, 102] on div "Documents" at bounding box center [1230, 112] width 84 height 20
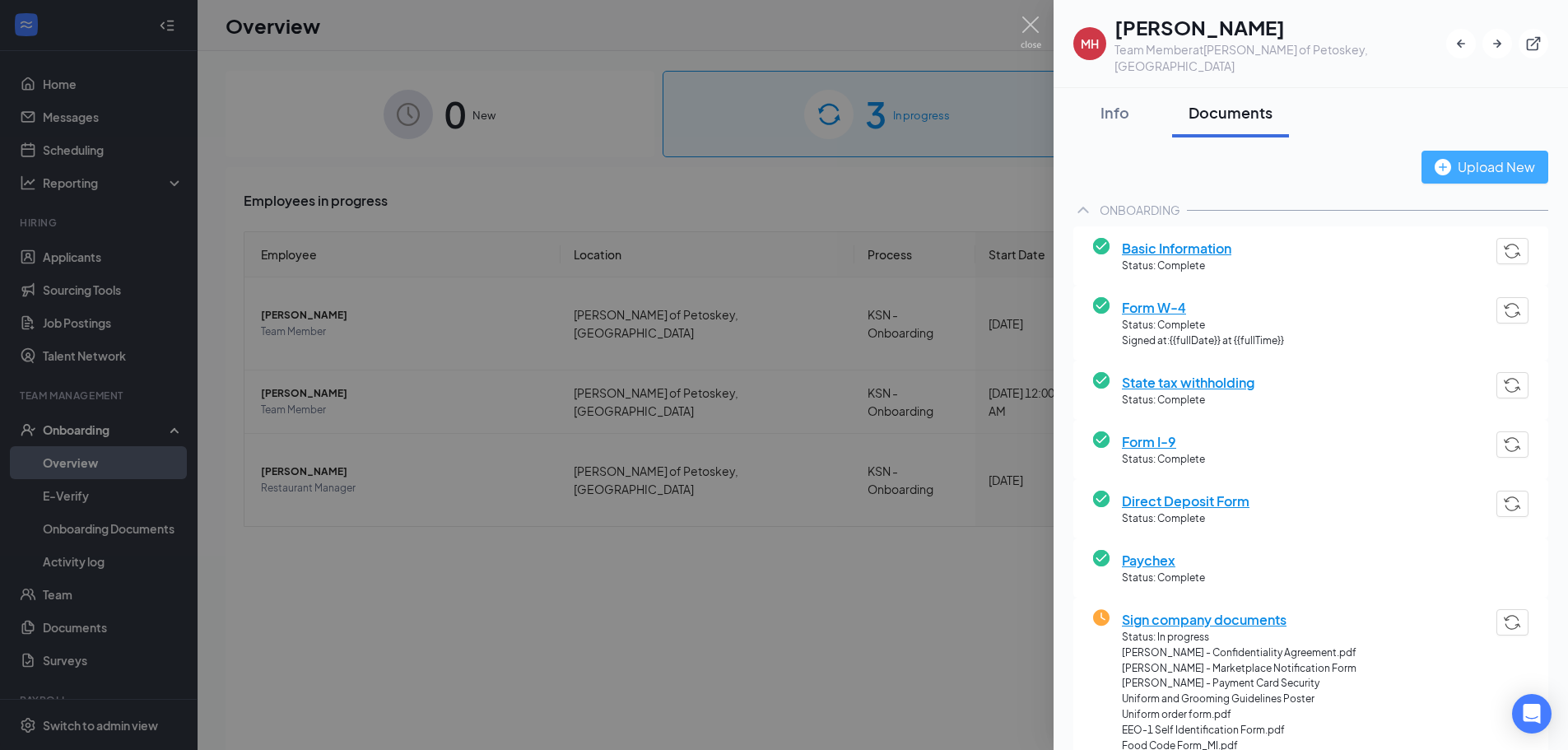
click at [1464, 157] on div "Upload New" at bounding box center [1484, 166] width 100 height 20
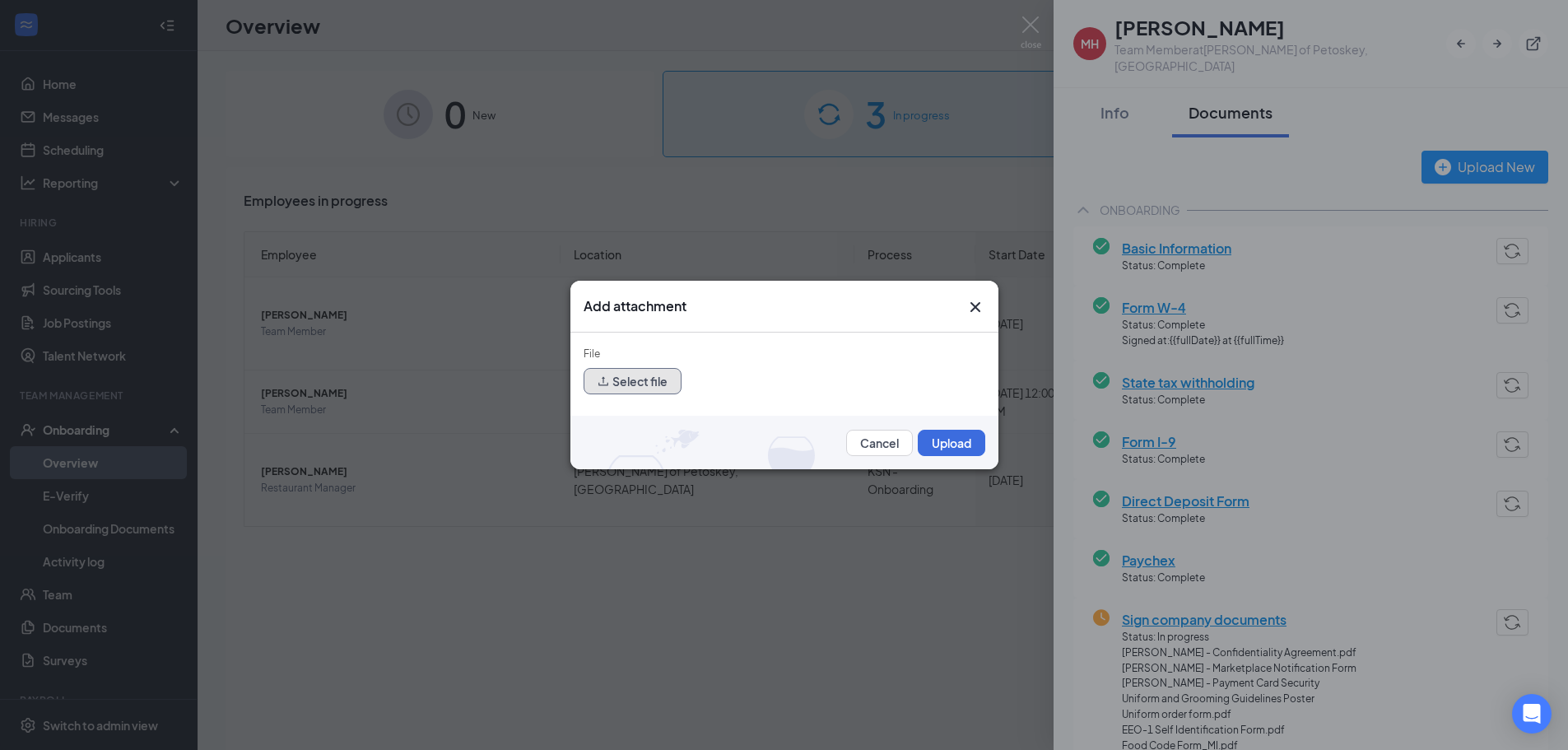
click at [660, 379] on button "Select file" at bounding box center [632, 380] width 98 height 26
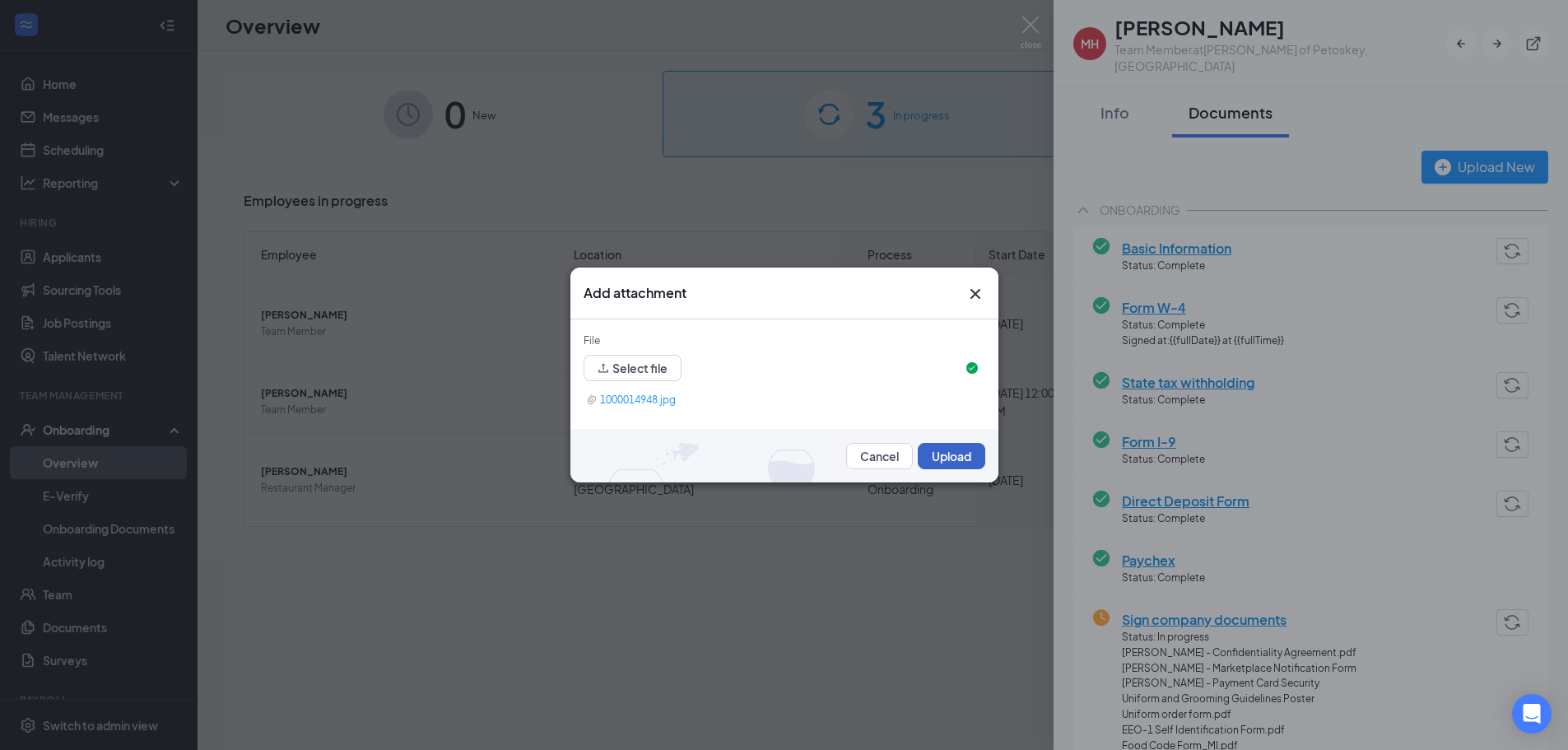
click at [944, 456] on button "Upload" at bounding box center [951, 455] width 67 height 26
click at [946, 451] on button "Upload" at bounding box center [951, 455] width 67 height 26
click at [961, 453] on button "Upload" at bounding box center [951, 455] width 67 height 26
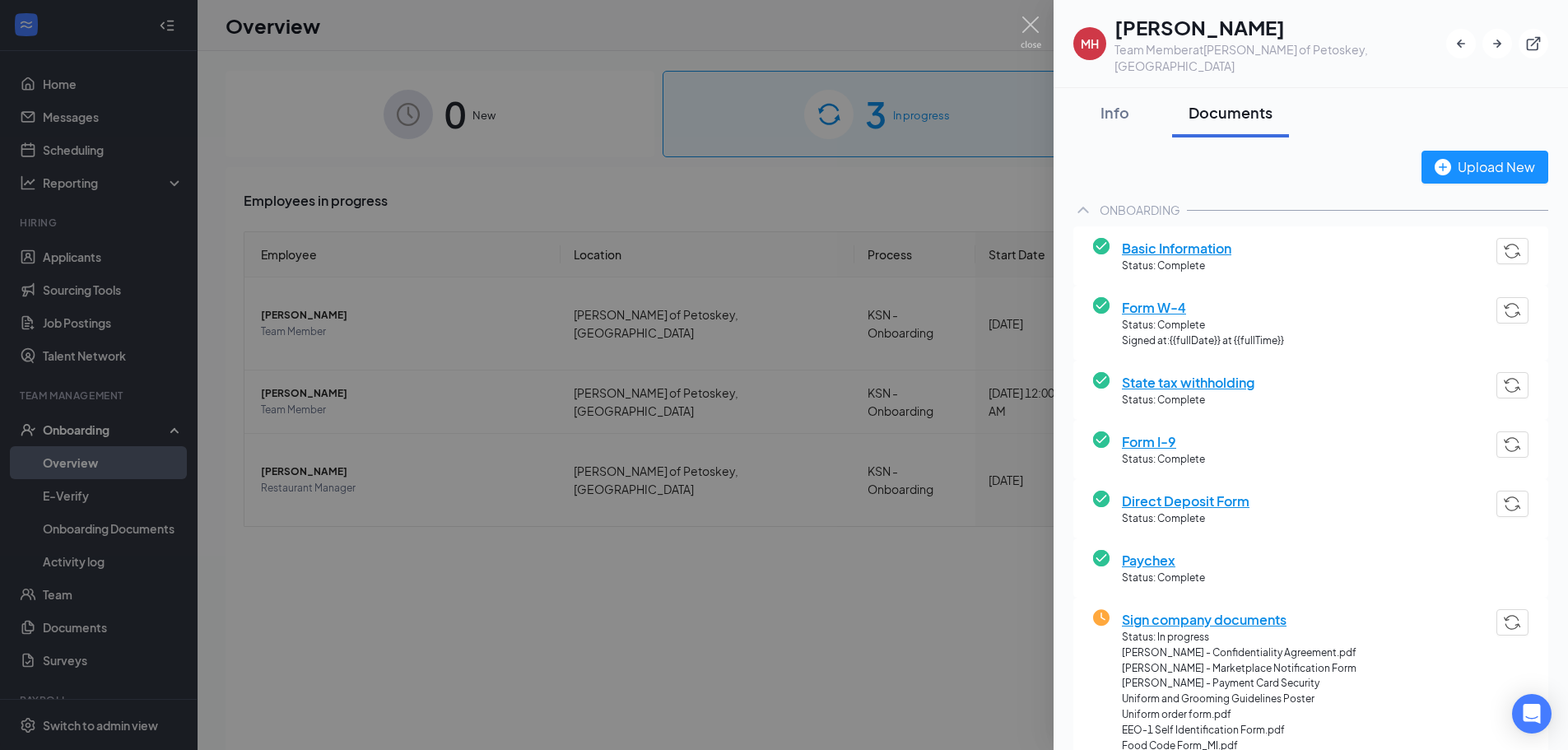
click at [640, 393] on div at bounding box center [784, 375] width 1568 height 750
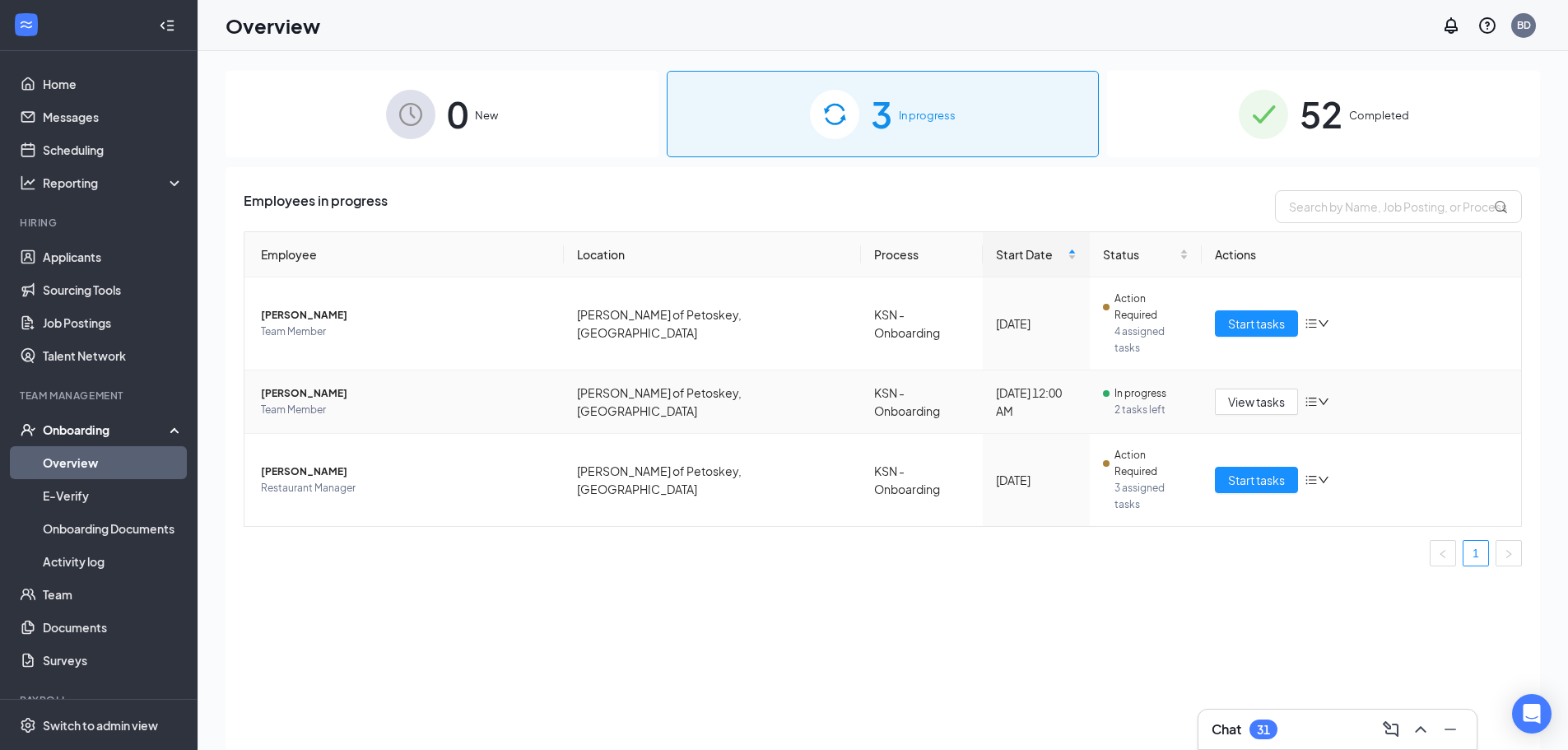
click at [324, 385] on span "[PERSON_NAME]" at bounding box center [406, 393] width 290 height 17
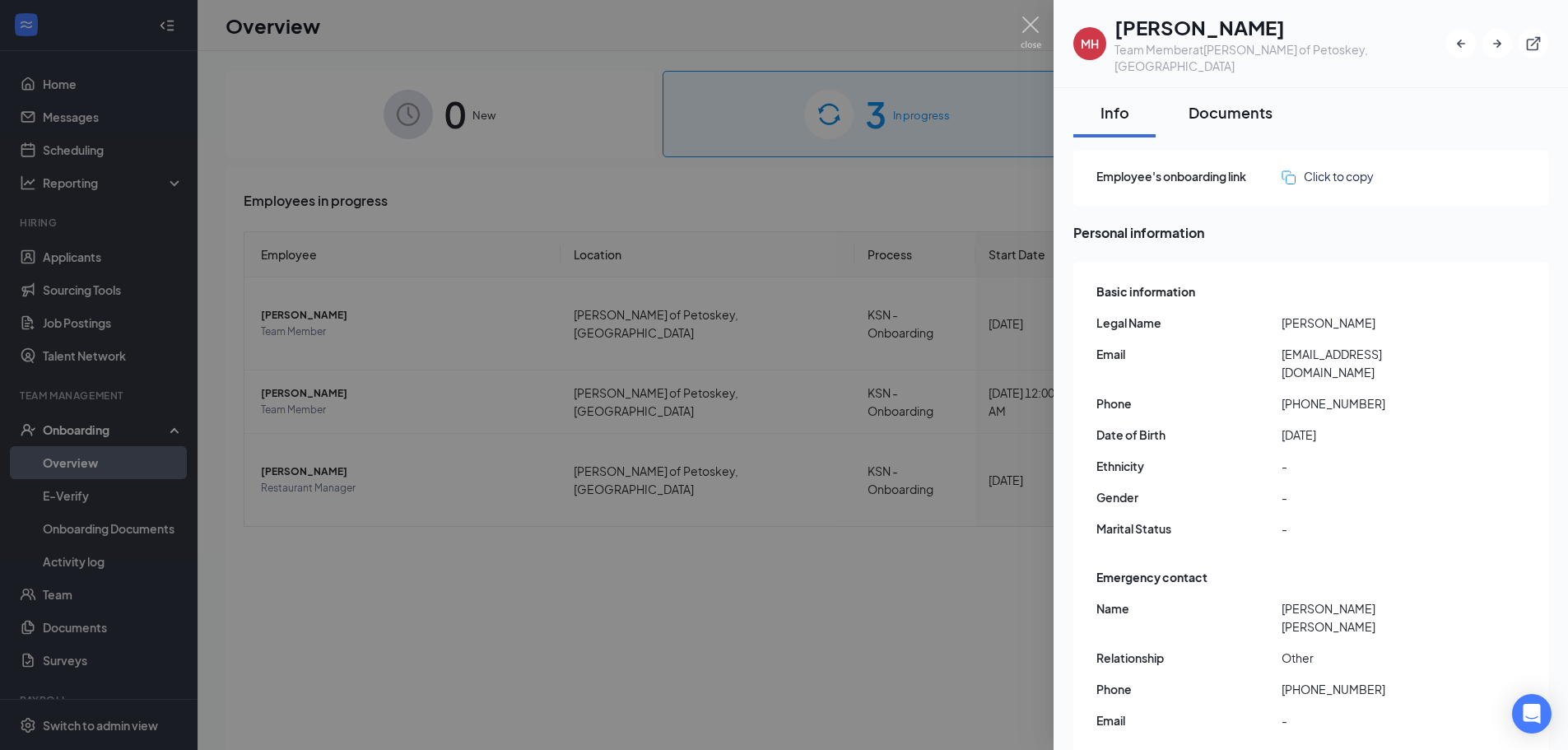
click at [1237, 104] on div "Documents" at bounding box center [1230, 112] width 84 height 20
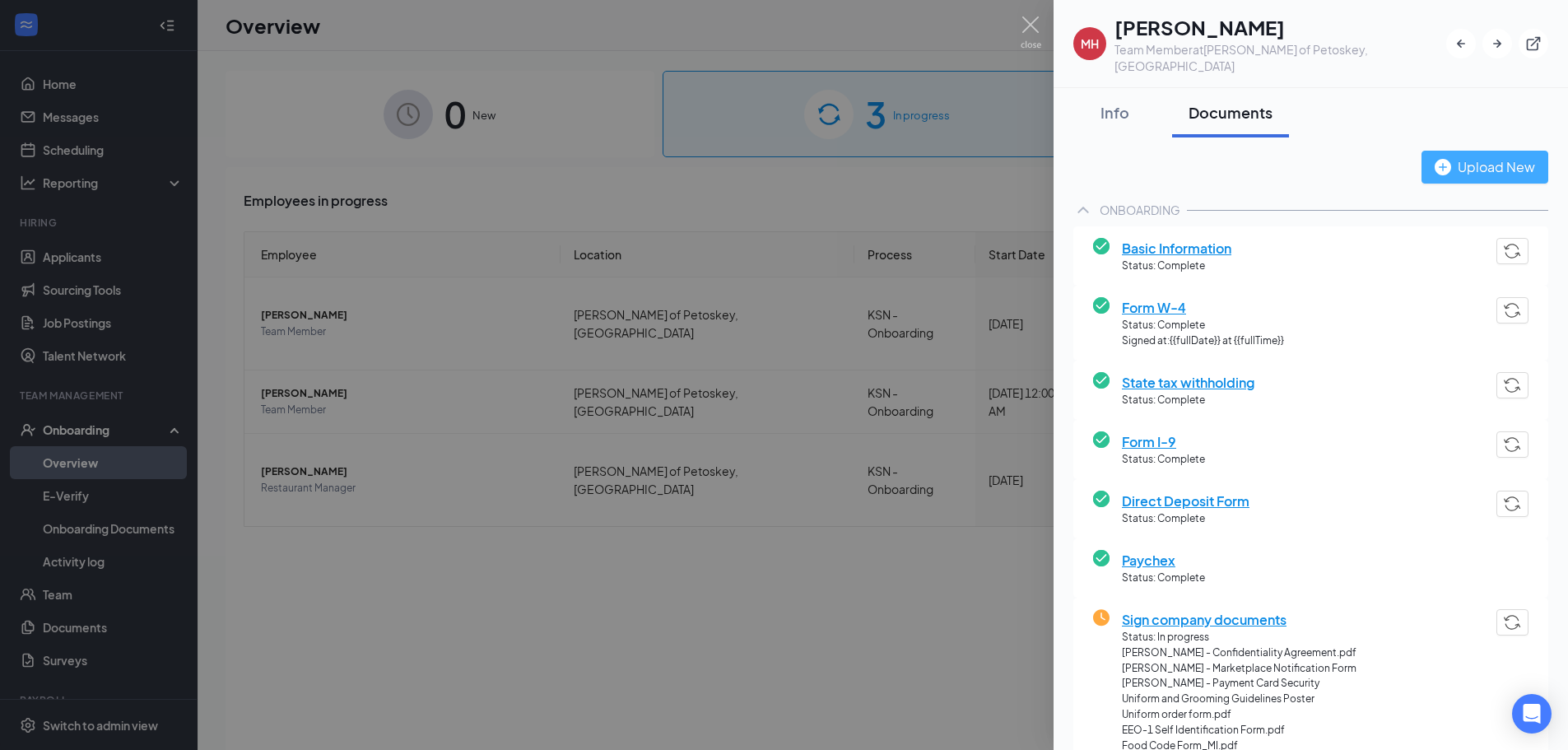
click at [1462, 157] on div "Upload New" at bounding box center [1484, 166] width 100 height 20
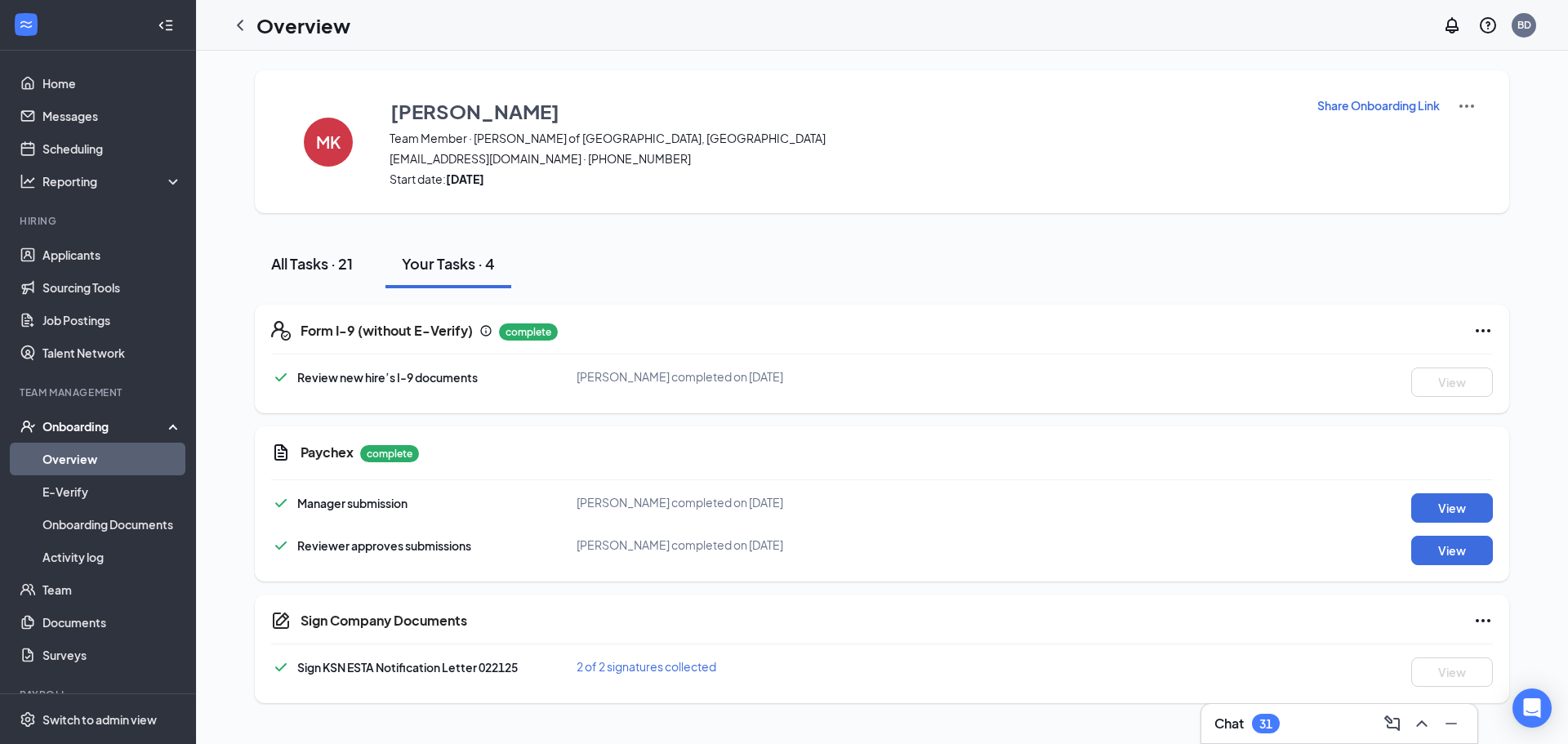
click at [302, 265] on div "All Tasks · 21" at bounding box center [312, 262] width 82 height 20
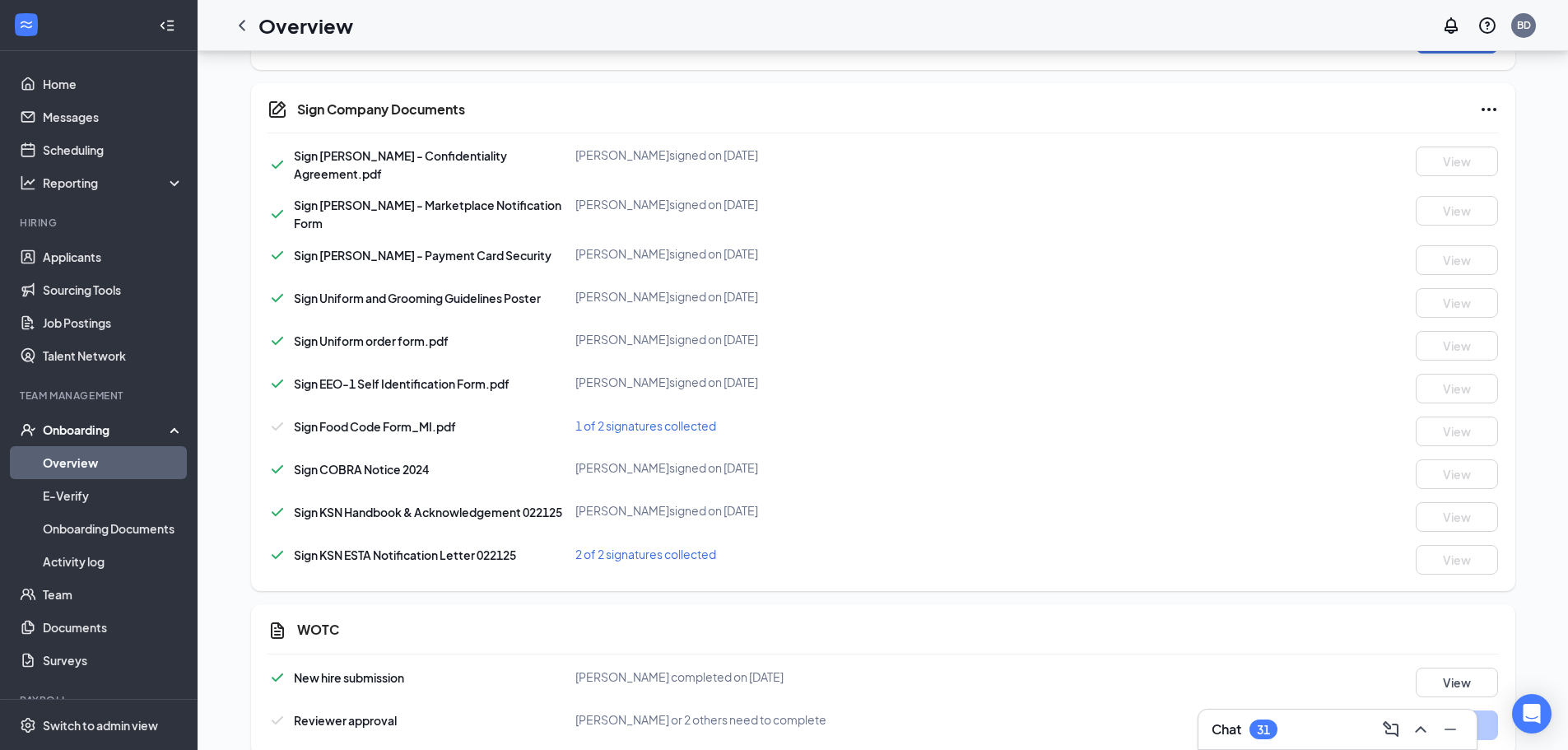
scroll to position [1106, 0]
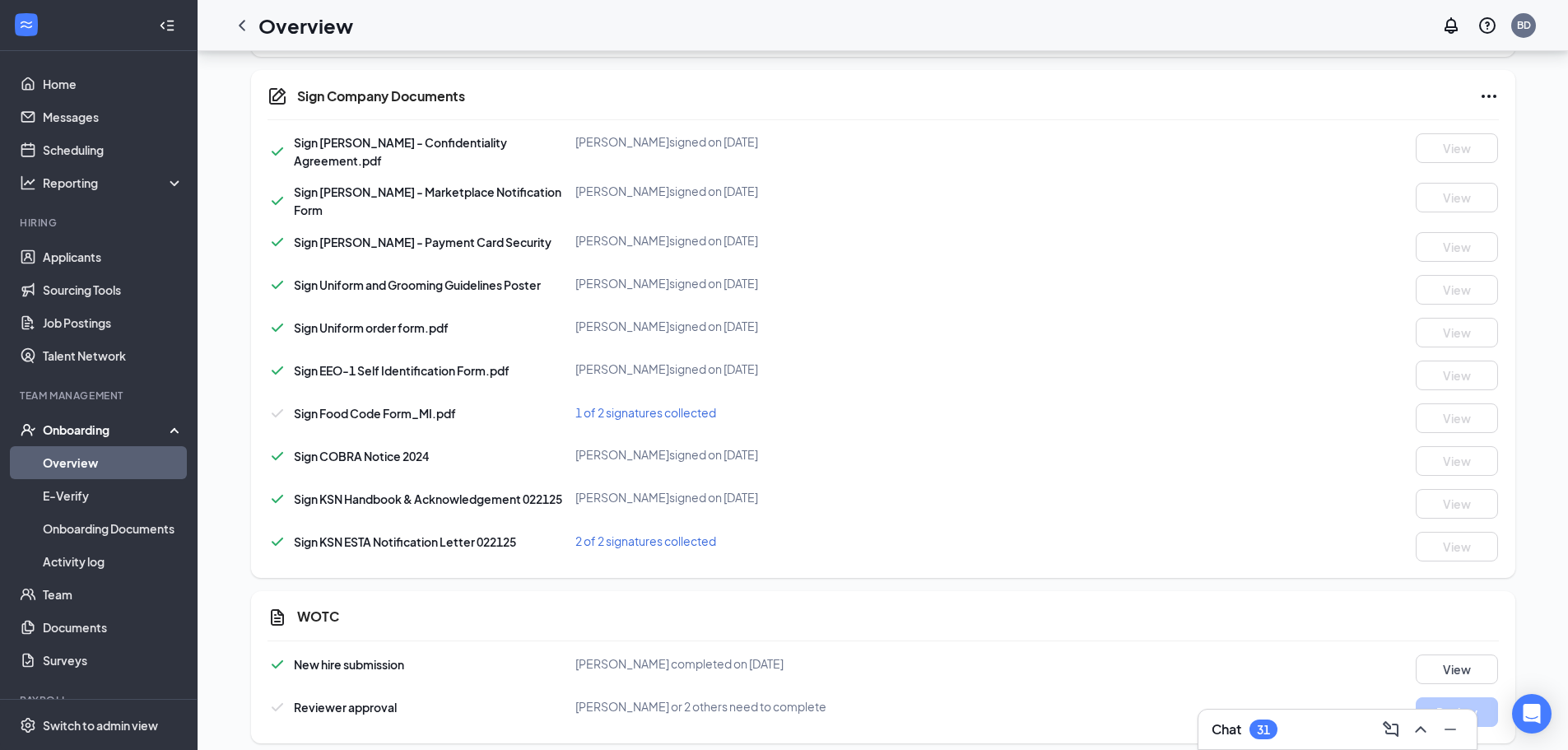
click at [665, 405] on span "1 of 2 signatures collected" at bounding box center [646, 411] width 141 height 15
click at [898, 446] on div "[PERSON_NAME] signed on [DATE]" at bounding box center [781, 454] width 410 height 17
click at [649, 405] on span "1 of 2 signatures collected" at bounding box center [646, 411] width 141 height 15
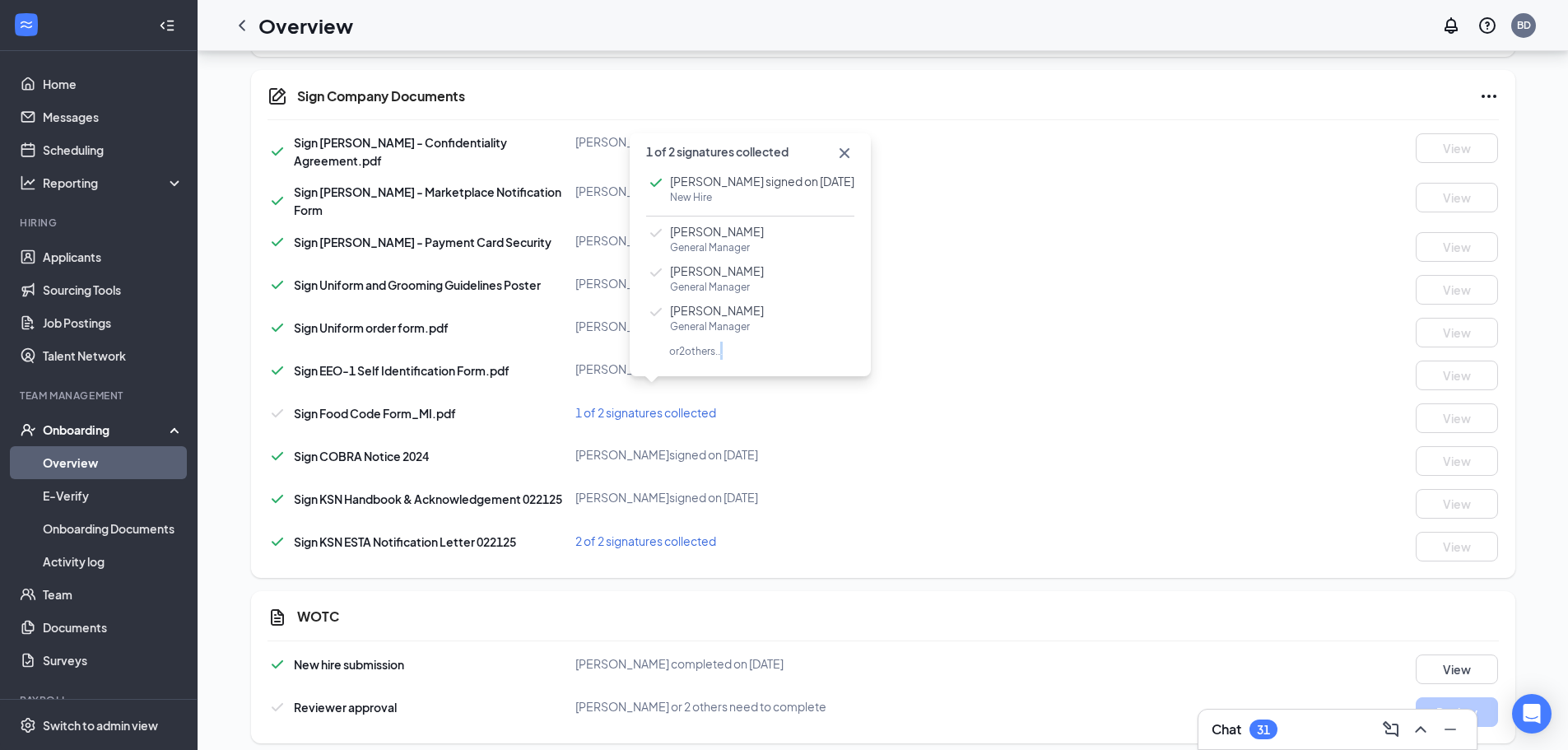
click at [723, 356] on span "or 2 others..." at bounding box center [684, 351] width 77 height 13
click at [710, 351] on span "or 2 others..." at bounding box center [684, 351] width 77 height 13
click at [712, 349] on span "or 2 others..." at bounding box center [684, 351] width 77 height 13
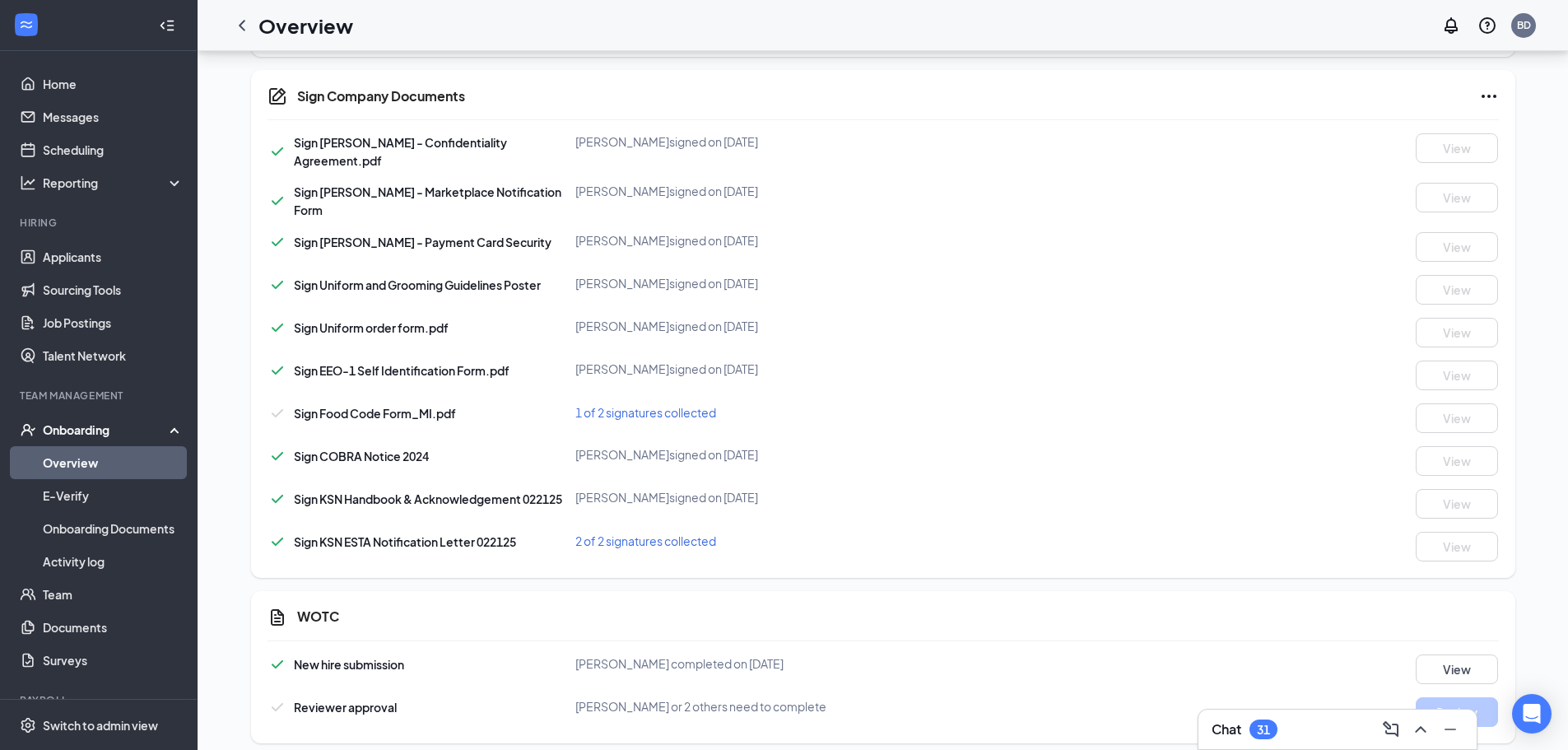
click at [828, 451] on div "Sign COBRA Notice 2024 [PERSON_NAME] signed on [DATE] View" at bounding box center [883, 461] width 1231 height 29
click at [650, 533] on span "2 of 2 signatures collected" at bounding box center [646, 540] width 141 height 15
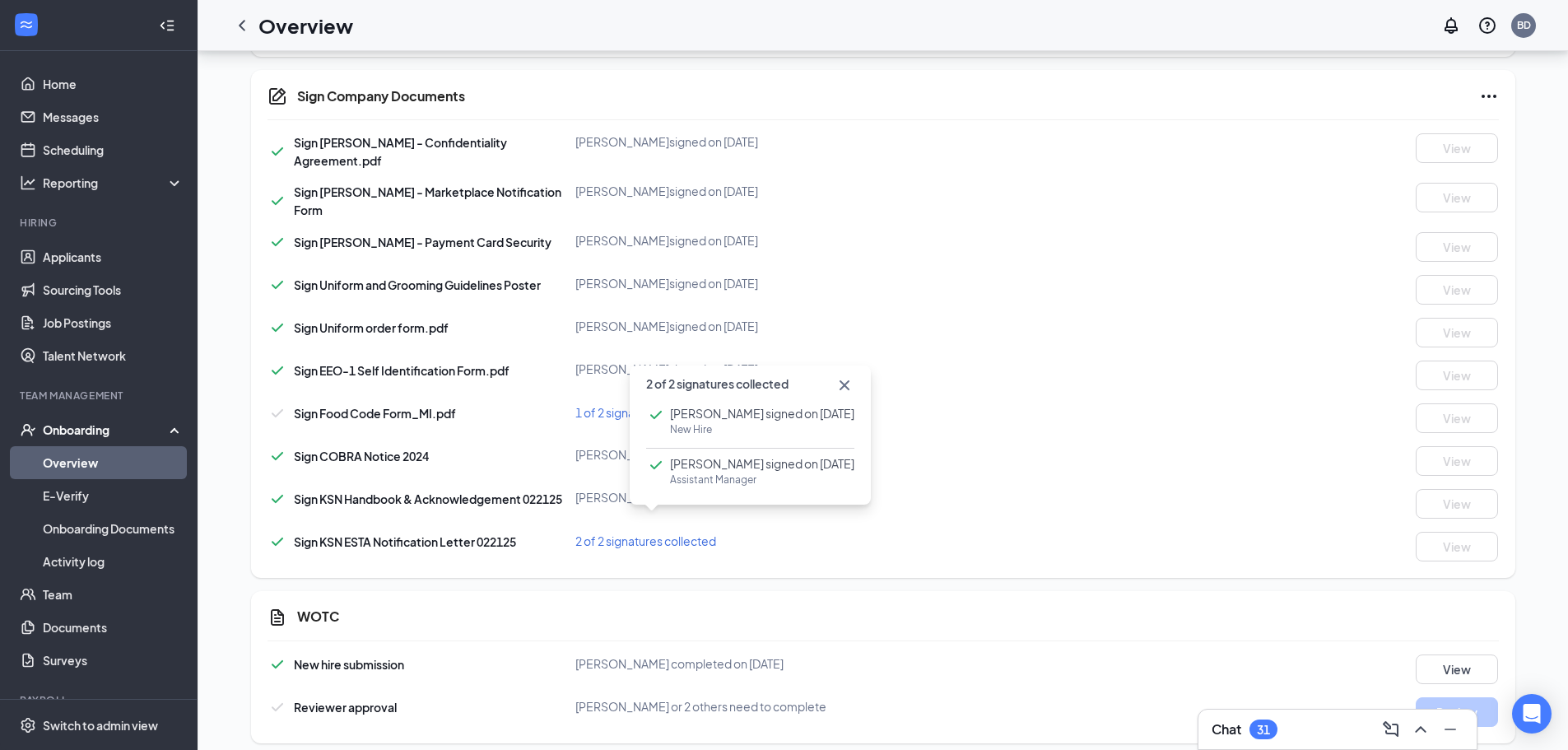
click at [958, 446] on div "[PERSON_NAME] signed on [DATE]" at bounding box center [781, 454] width 410 height 17
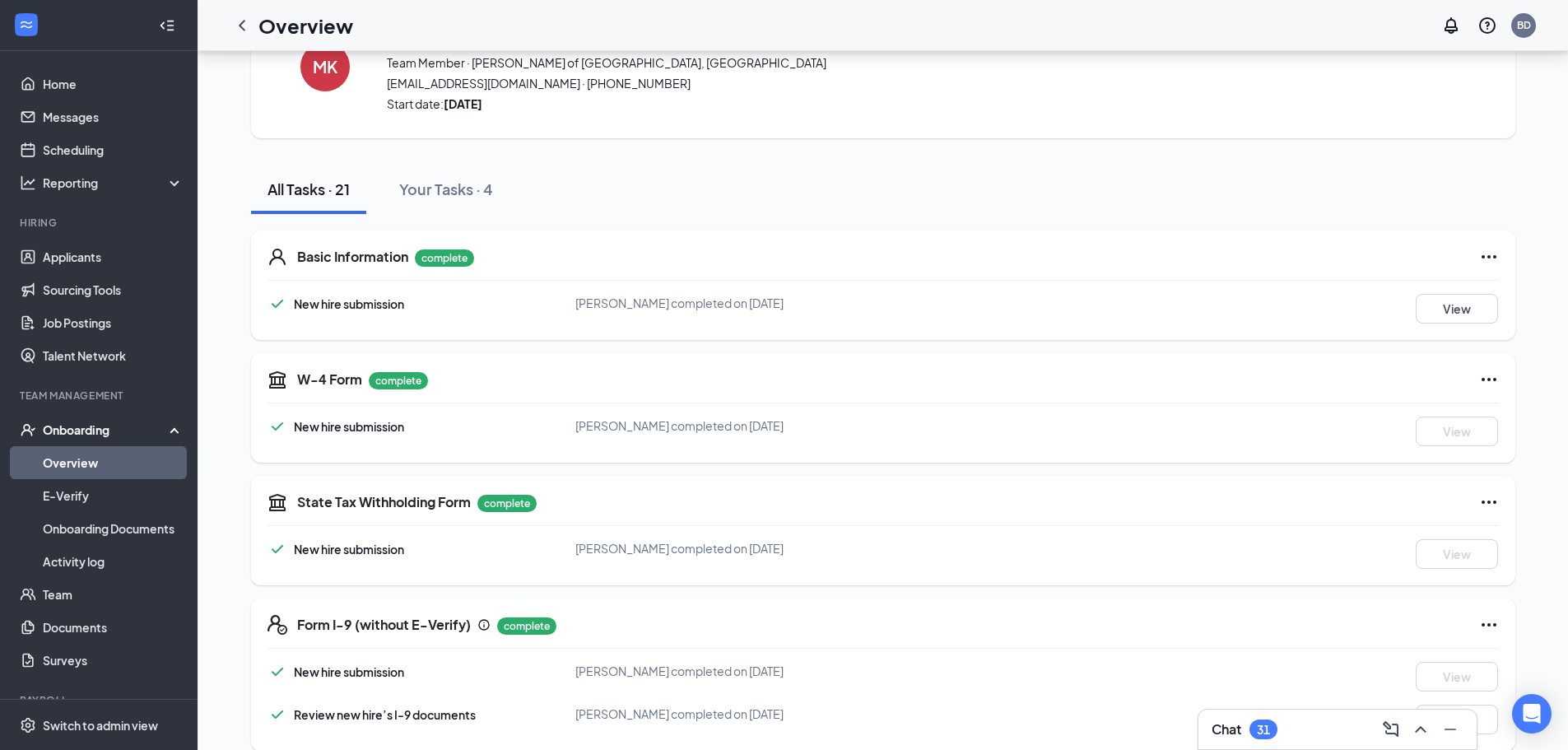
scroll to position [0, 0]
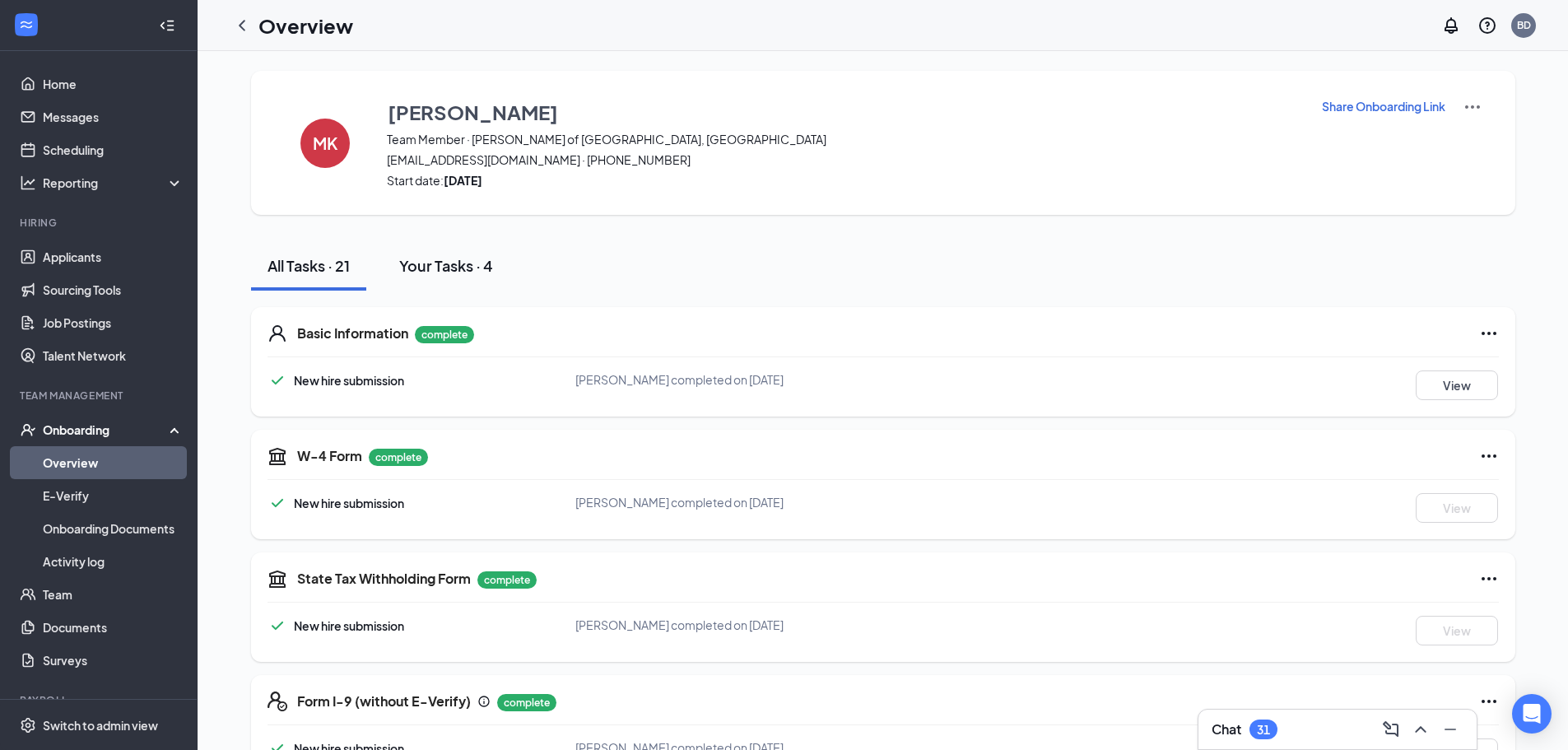
click at [423, 262] on div "Your Tasks · 4" at bounding box center [445, 265] width 93 height 20
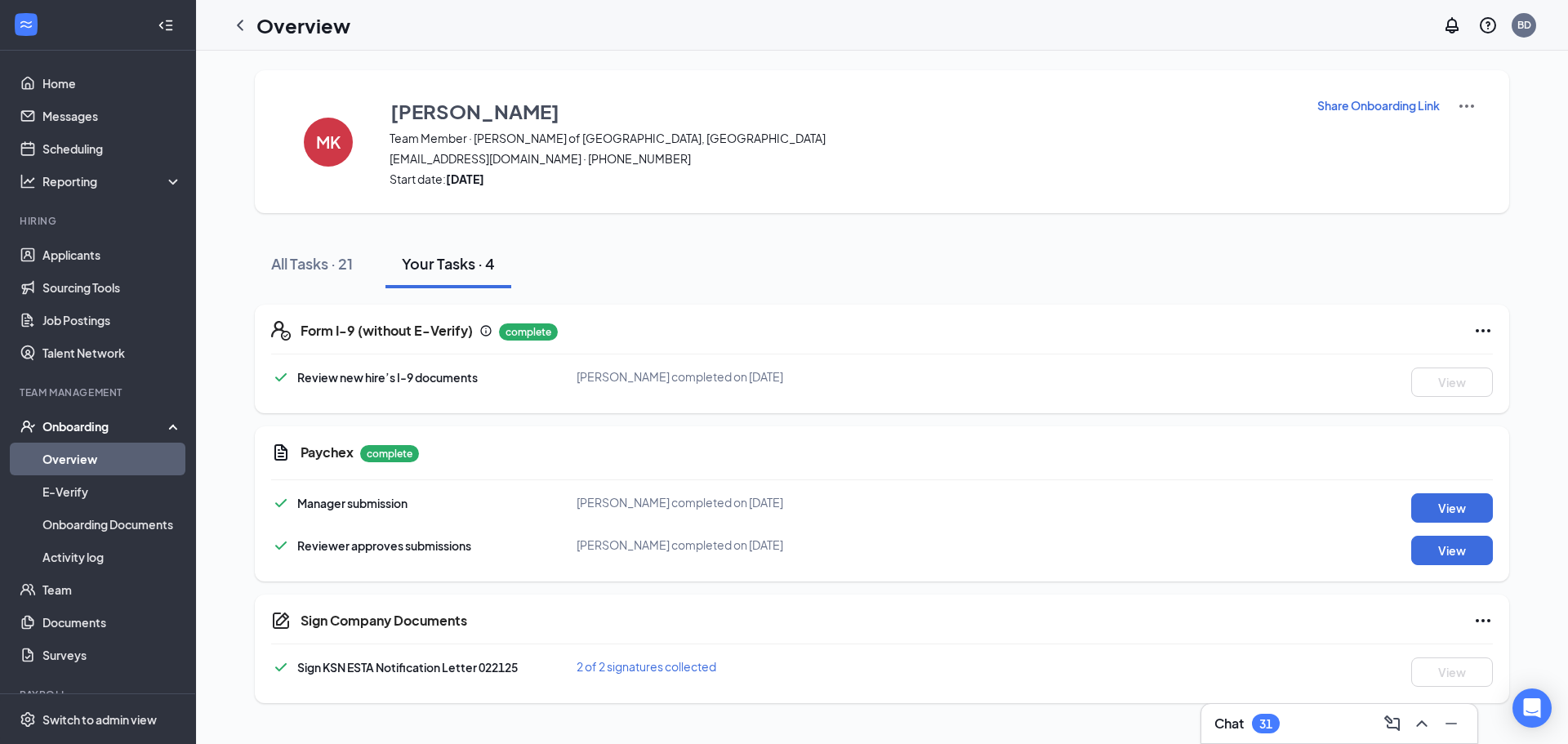
click at [669, 661] on span "2 of 2 signatures collected" at bounding box center [646, 666] width 140 height 14
click at [854, 524] on icon "Cross" at bounding box center [844, 525] width 19 height 19
click at [329, 257] on div "All Tasks · 21" at bounding box center [312, 262] width 82 height 20
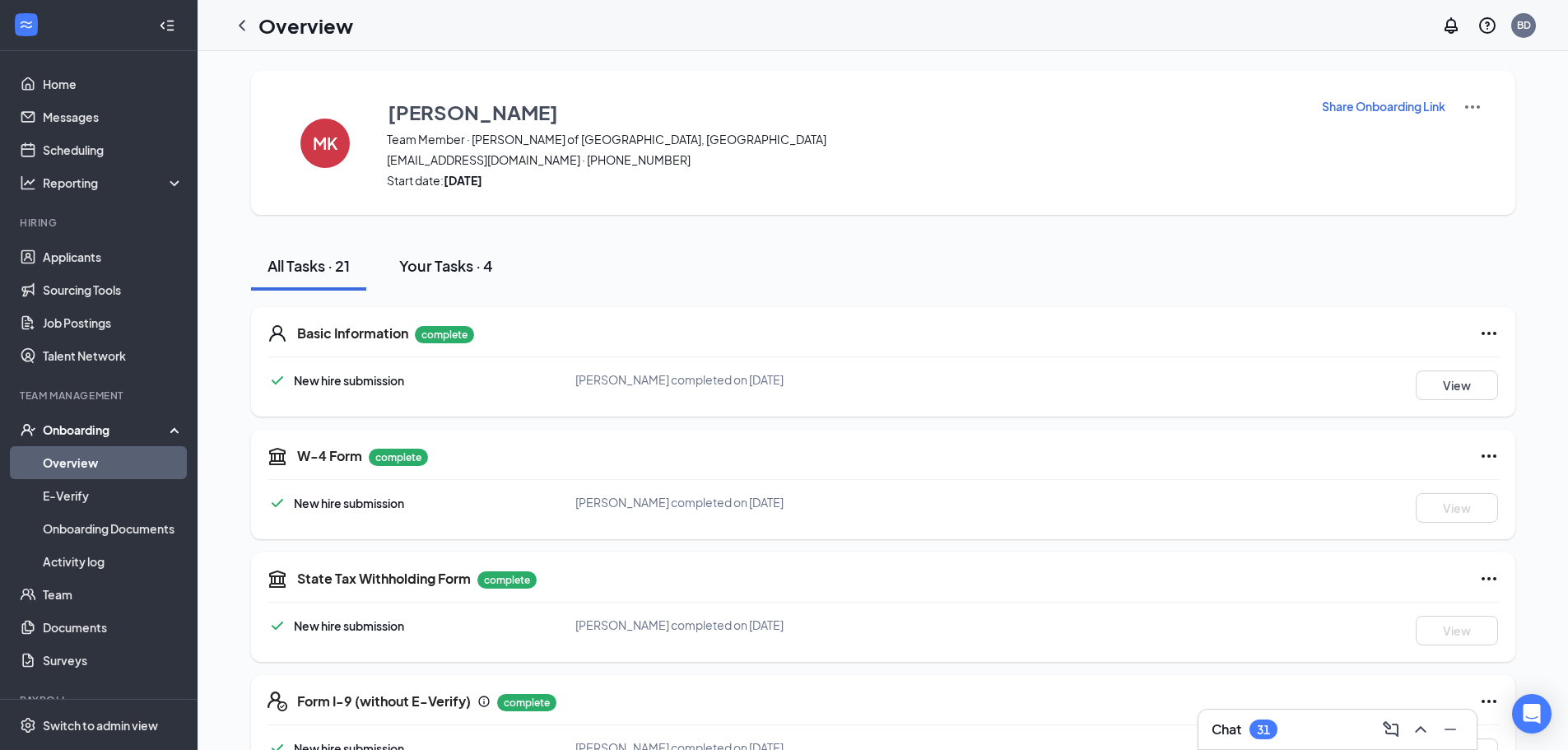
click at [454, 267] on div "Your Tasks · 4" at bounding box center [445, 265] width 93 height 20
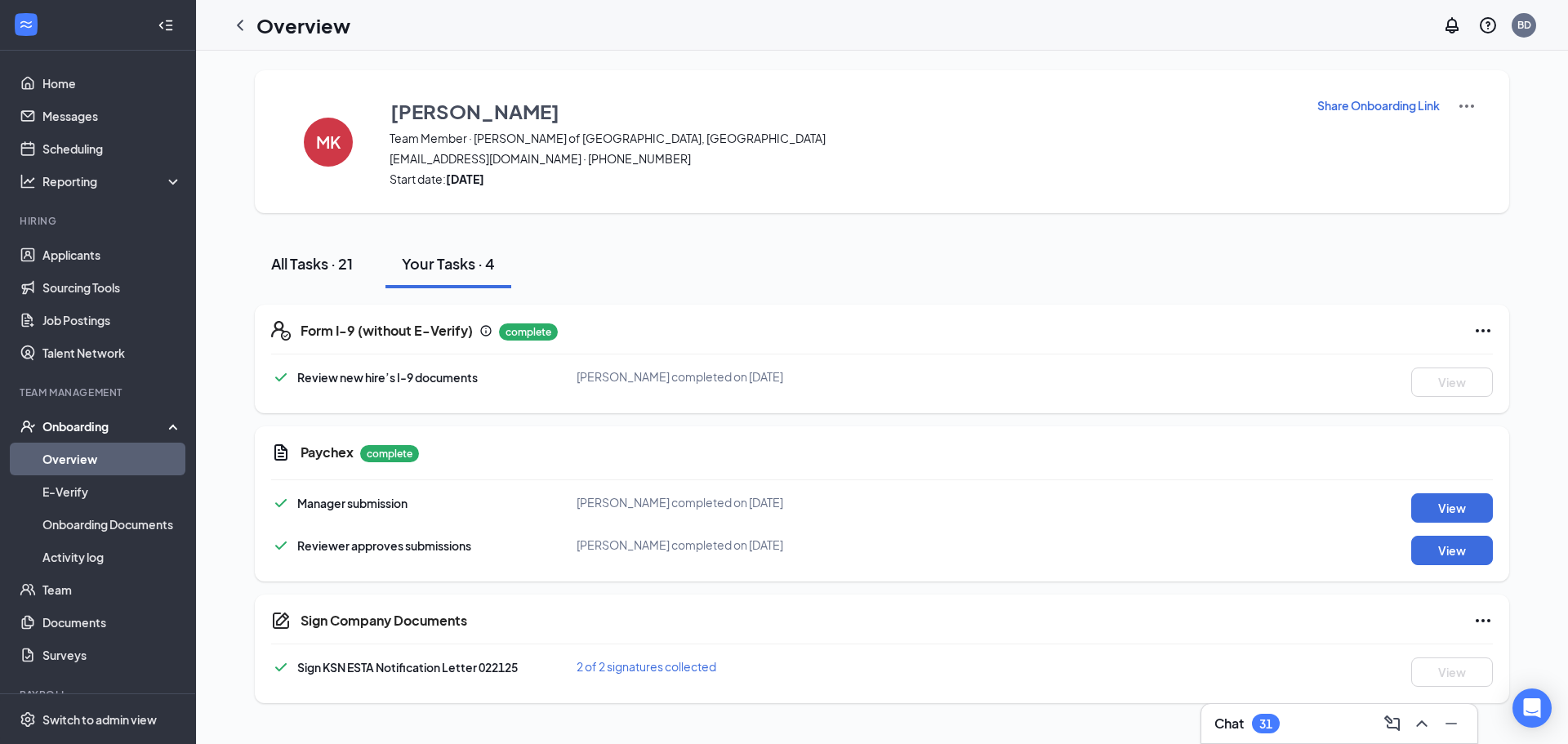
click at [327, 267] on div "All Tasks · 21" at bounding box center [312, 262] width 82 height 20
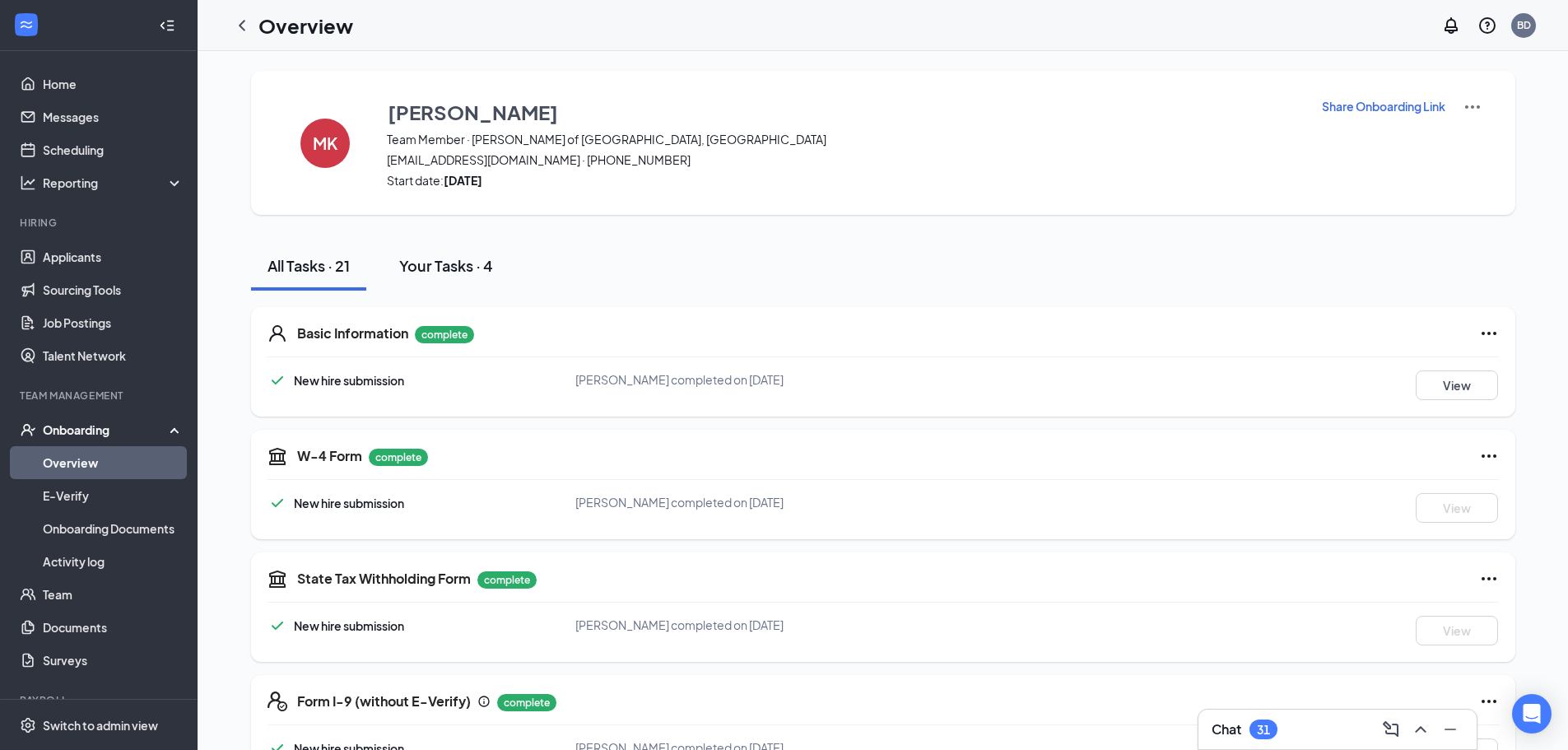
click at [432, 276] on button "Your Tasks · 4" at bounding box center [446, 266] width 126 height 50
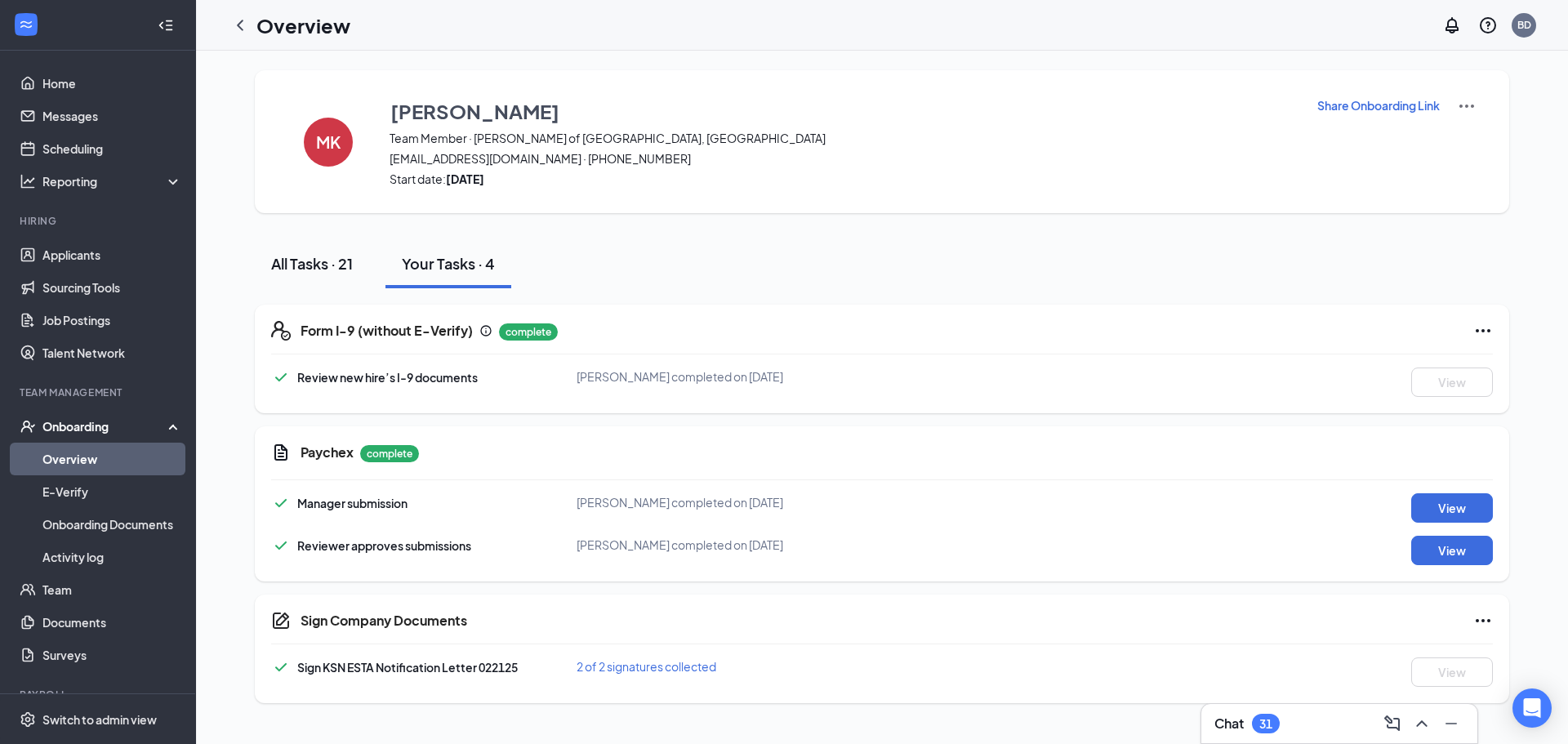
click at [327, 269] on div "All Tasks · 21" at bounding box center [312, 262] width 82 height 20
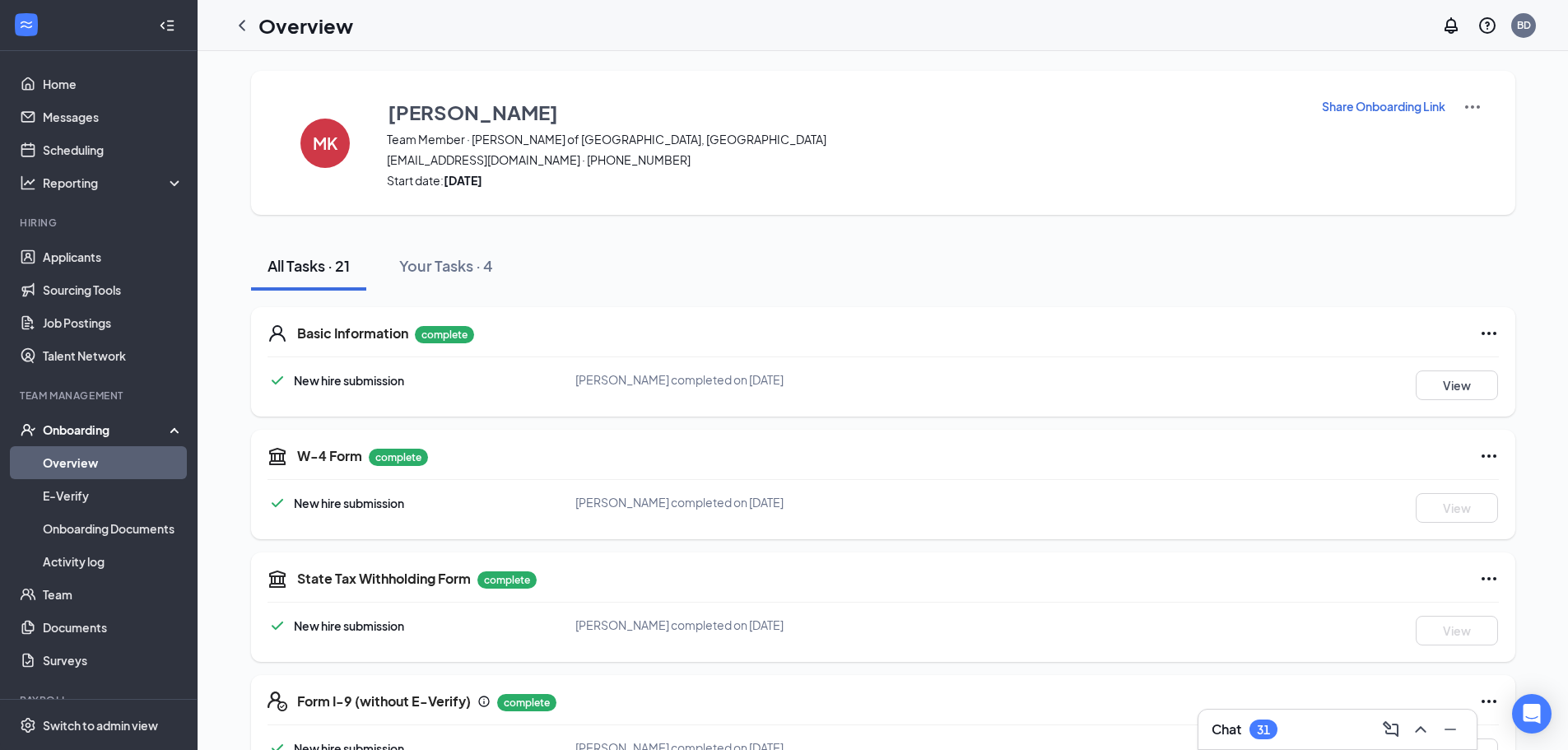
drag, startPoint x: 1000, startPoint y: 424, endPoint x: 1015, endPoint y: 426, distance: 15.1
drag, startPoint x: 1015, startPoint y: 426, endPoint x: 854, endPoint y: 228, distance: 255.2
click at [241, 22] on icon "ChevronLeft" at bounding box center [242, 25] width 19 height 19
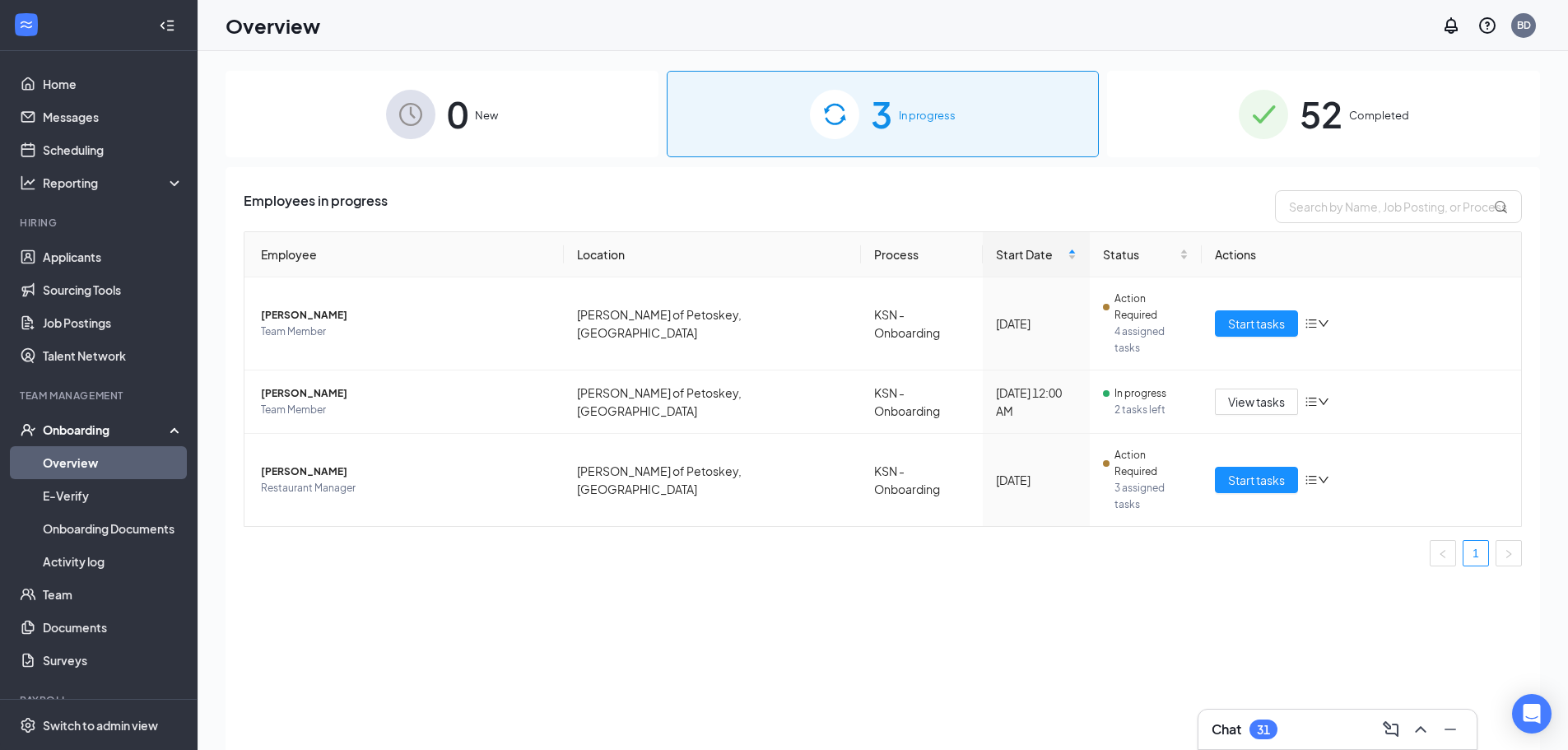
click at [106, 425] on div "Onboarding" at bounding box center [106, 429] width 126 height 17
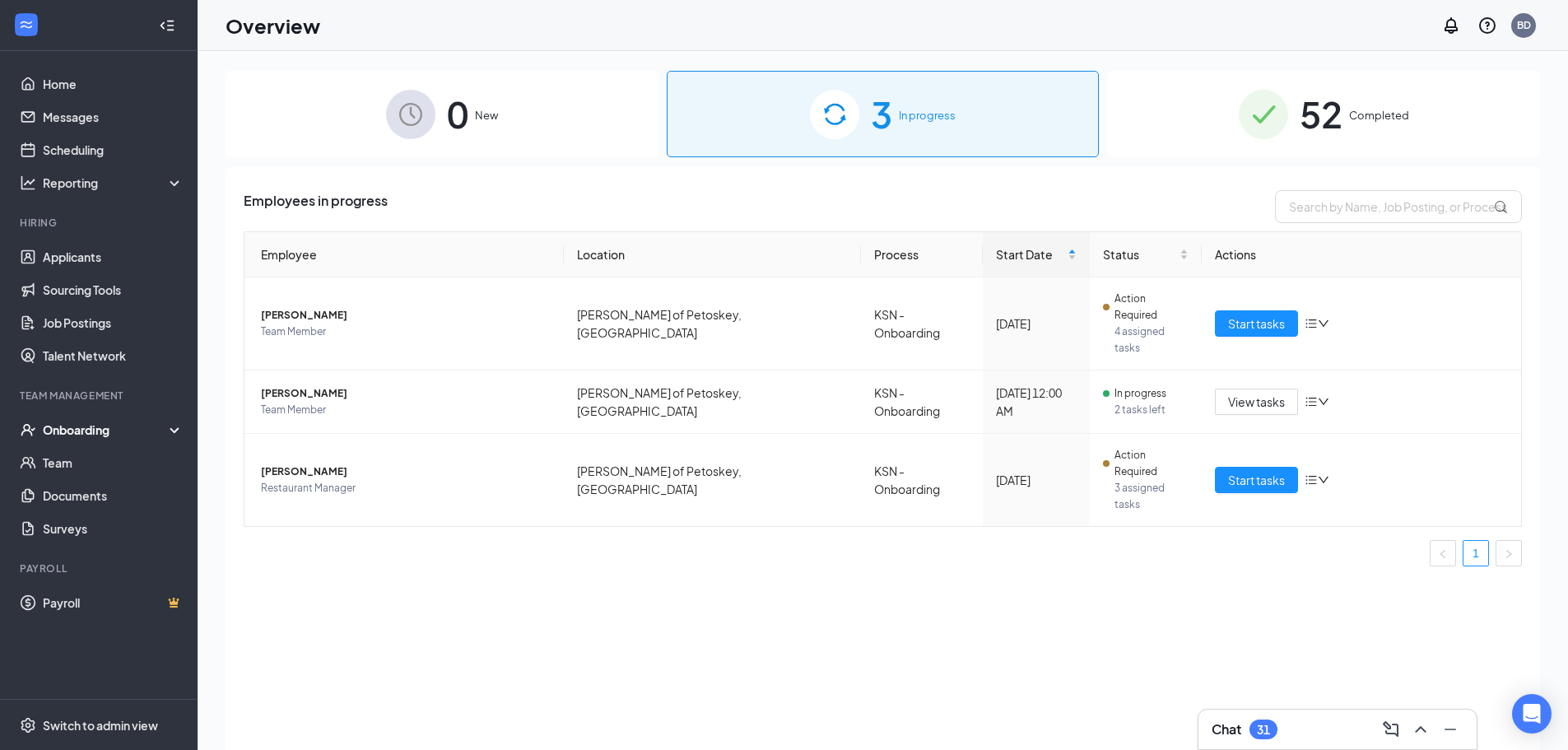
click at [884, 114] on span "3" at bounding box center [881, 114] width 21 height 56
click at [499, 538] on div "Employees in progress Employee Location Process Start Date Status Actions Alana…" at bounding box center [883, 479] width 1315 height 624
click at [1516, 15] on div "BD" at bounding box center [1523, 25] width 24 height 24
click at [1407, 252] on div "Log out" at bounding box center [1441, 252] width 178 height 17
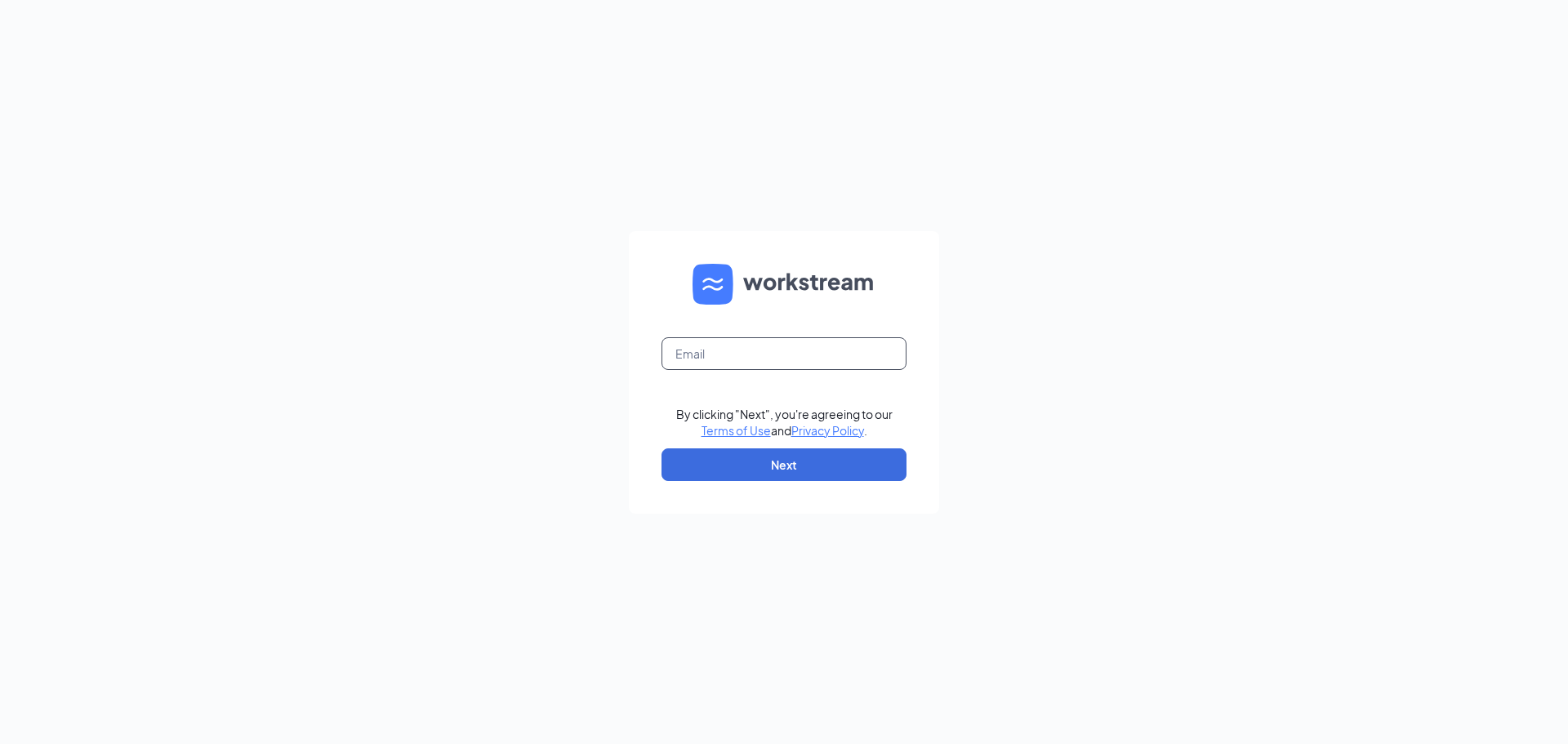
click at [762, 339] on input "text" at bounding box center [784, 354] width 245 height 33
type input "Baileedu"
